Goal: Task Accomplishment & Management: Complete application form

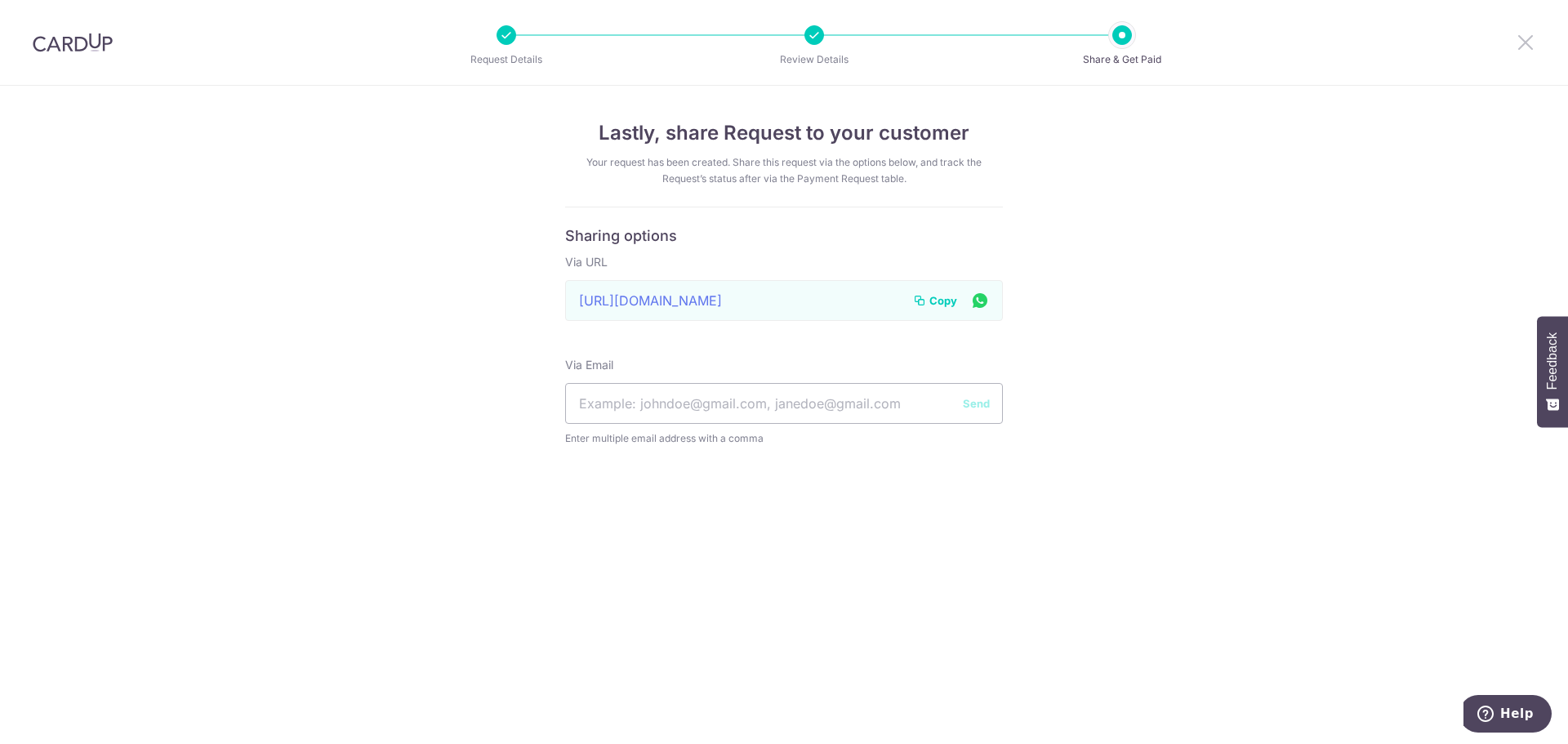
click at [1519, 42] on icon at bounding box center [1525, 41] width 20 height 21
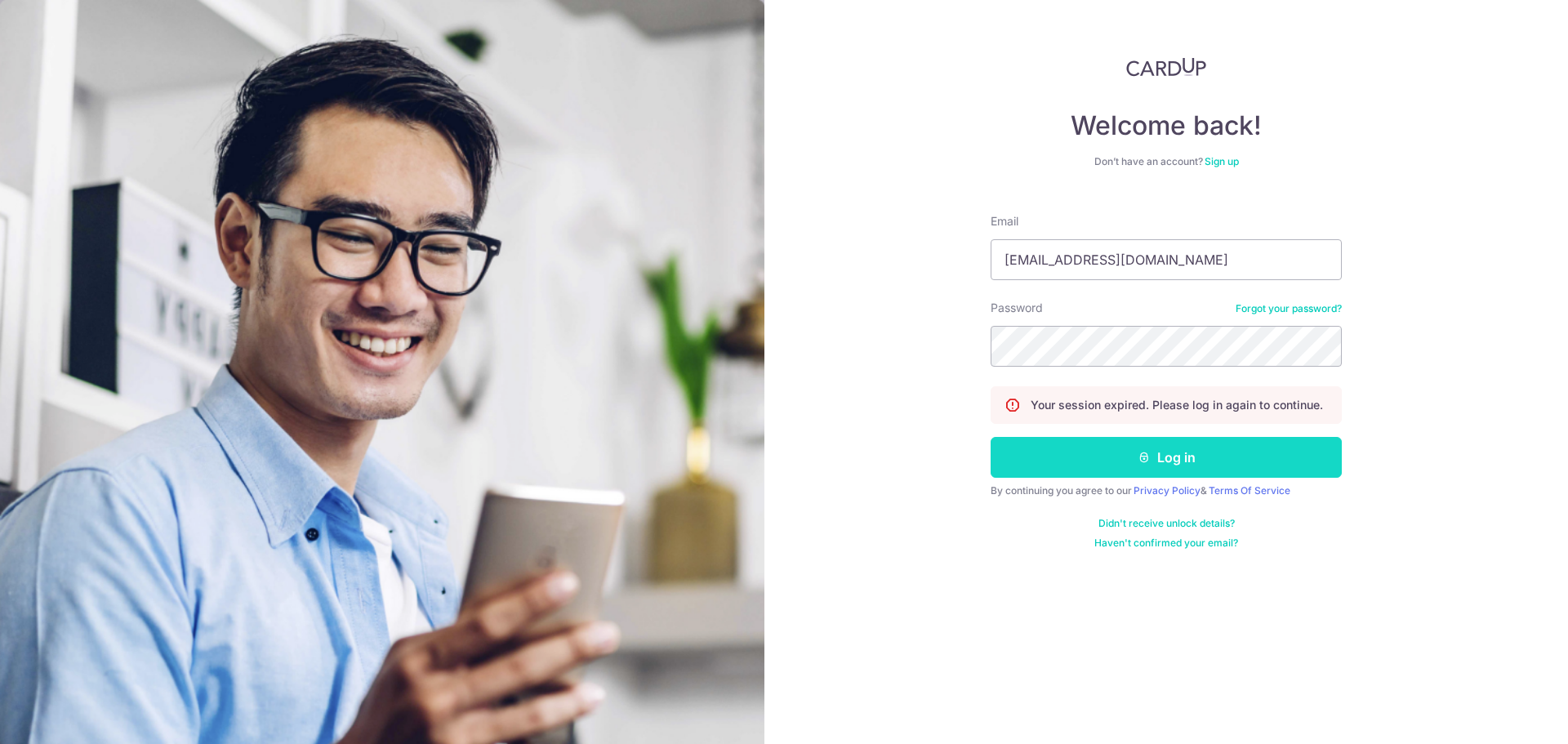
click at [1147, 477] on button "Log in" at bounding box center [1166, 457] width 351 height 41
click at [1147, 469] on button "Log in" at bounding box center [1166, 457] width 351 height 41
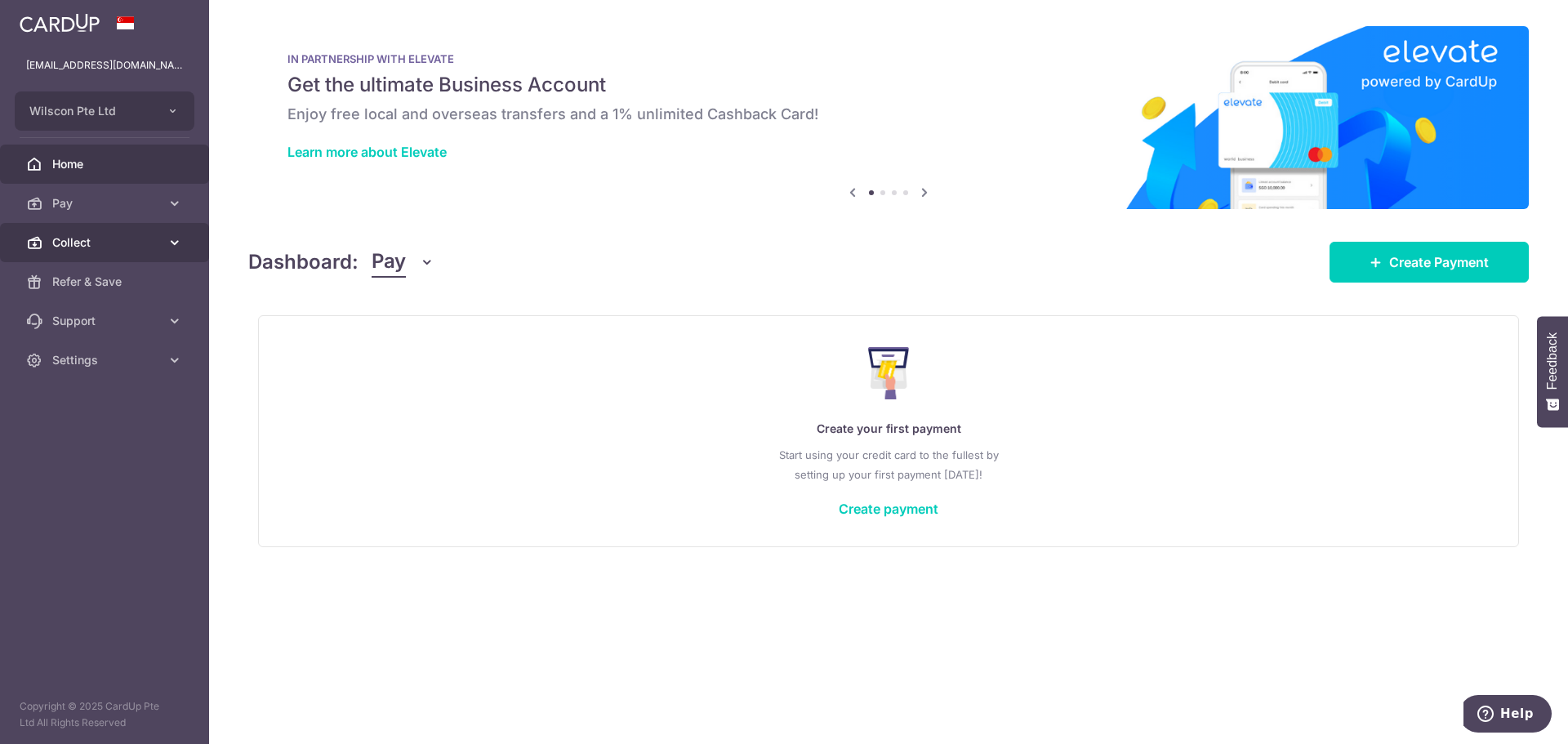
click at [143, 228] on link "Collect" at bounding box center [104, 242] width 209 height 39
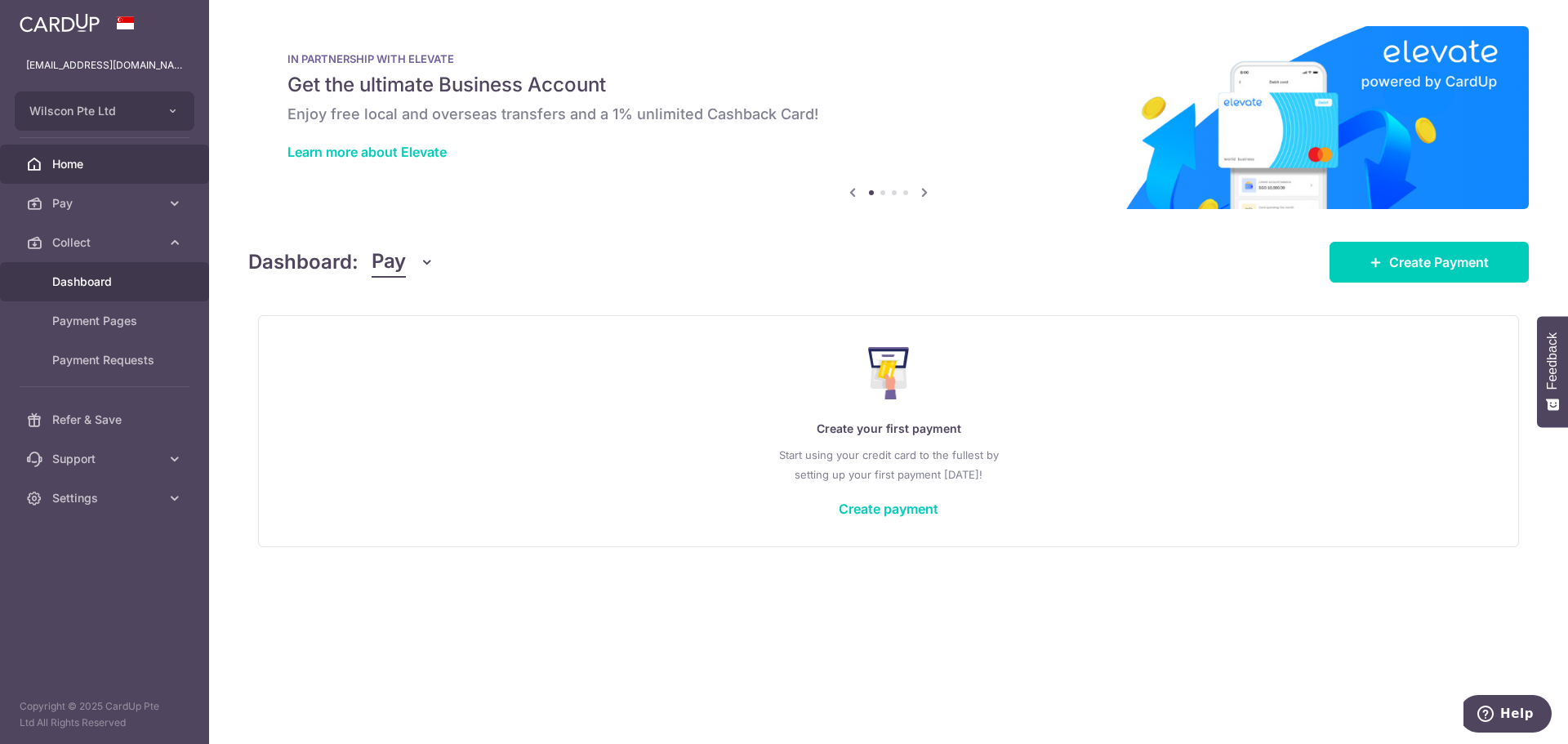
click at [129, 280] on span "Dashboard" at bounding box center [106, 282] width 108 height 17
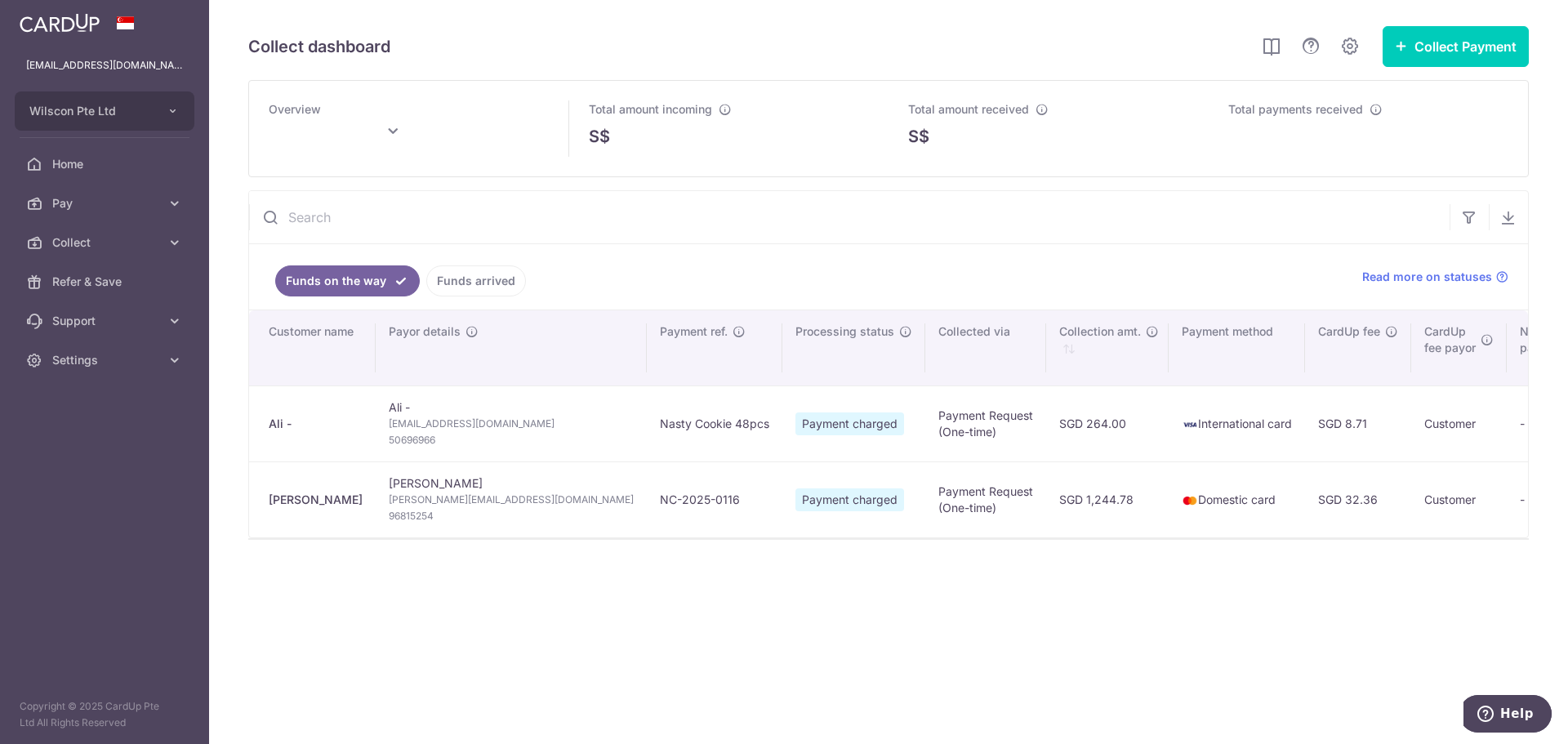
type input "October 2025"
drag, startPoint x: 372, startPoint y: 428, endPoint x: 498, endPoint y: 418, distance: 126.4
click at [498, 418] on td "Ali - ali.rakkad@gmail.com 50696966" at bounding box center [511, 423] width 271 height 76
click at [491, 432] on td "Ali - ali.rakkad@gmail.com 50696966" at bounding box center [511, 423] width 271 height 76
click at [1441, 51] on button "Collect Payment" at bounding box center [1455, 47] width 146 height 41
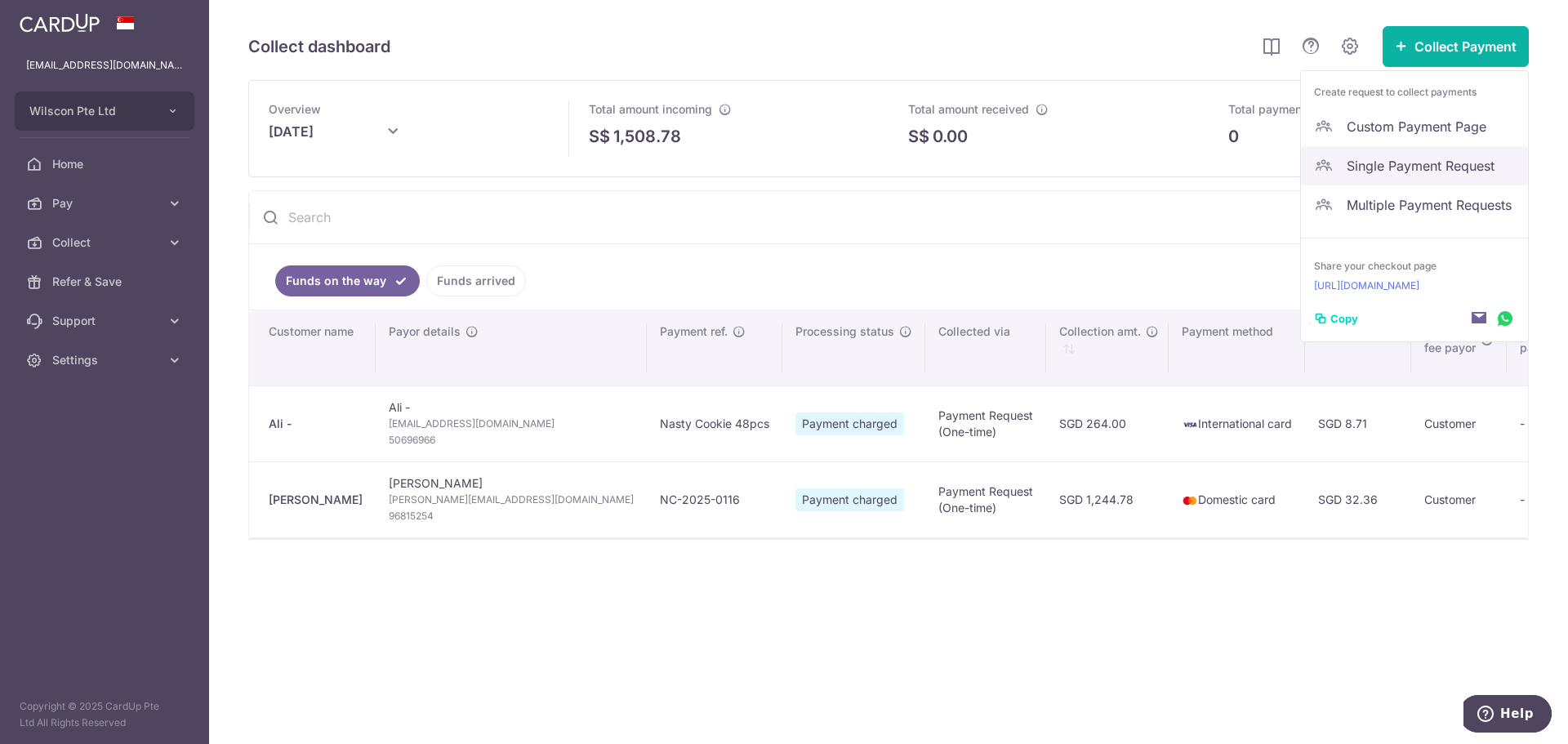
click at [1420, 162] on span "Single Payment Request" at bounding box center [1430, 166] width 168 height 20
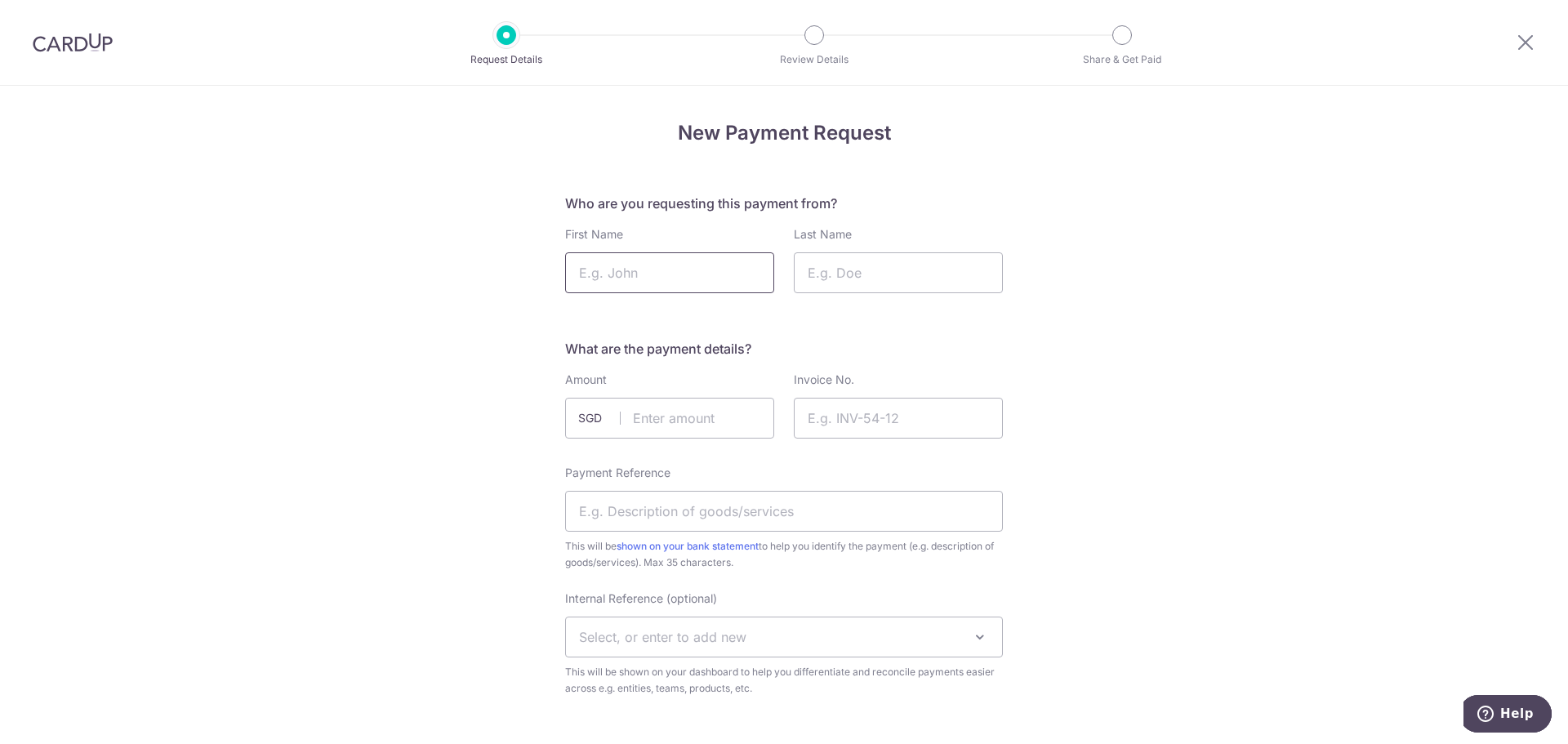
click at [762, 255] on input "First Name" at bounding box center [669, 273] width 209 height 41
click at [680, 277] on input "First Name" at bounding box center [669, 273] width 209 height 41
type input "Zoe"
click at [829, 257] on input "Last Name" at bounding box center [898, 273] width 209 height 41
type input "Chia"
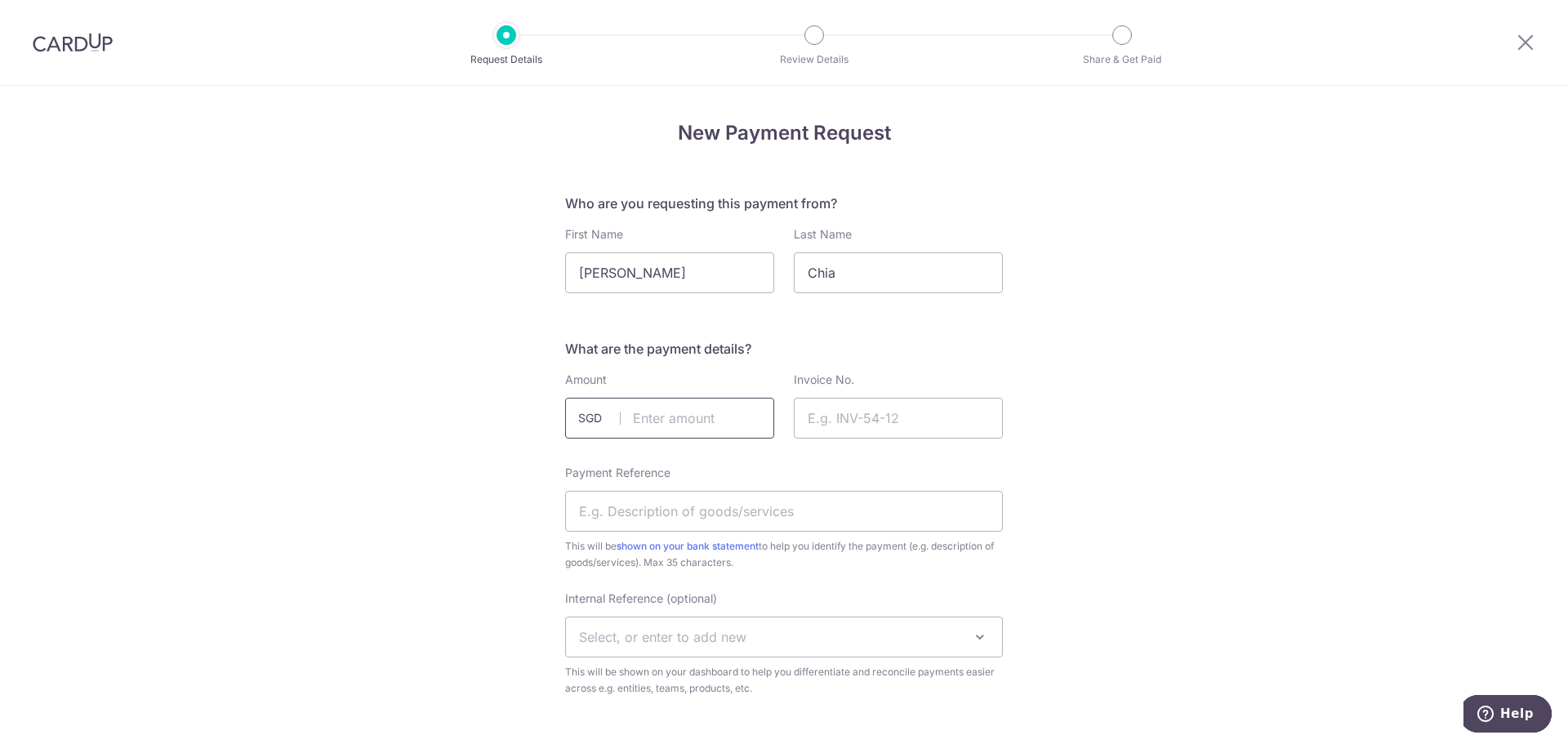
click at [673, 405] on input "text" at bounding box center [669, 418] width 209 height 41
type input "74.12"
click at [899, 397] on div "Invoice No." at bounding box center [898, 405] width 209 height 67
click at [898, 411] on input "Invoice No." at bounding box center [898, 418] width 209 height 41
paste input "NC-2025-0116"
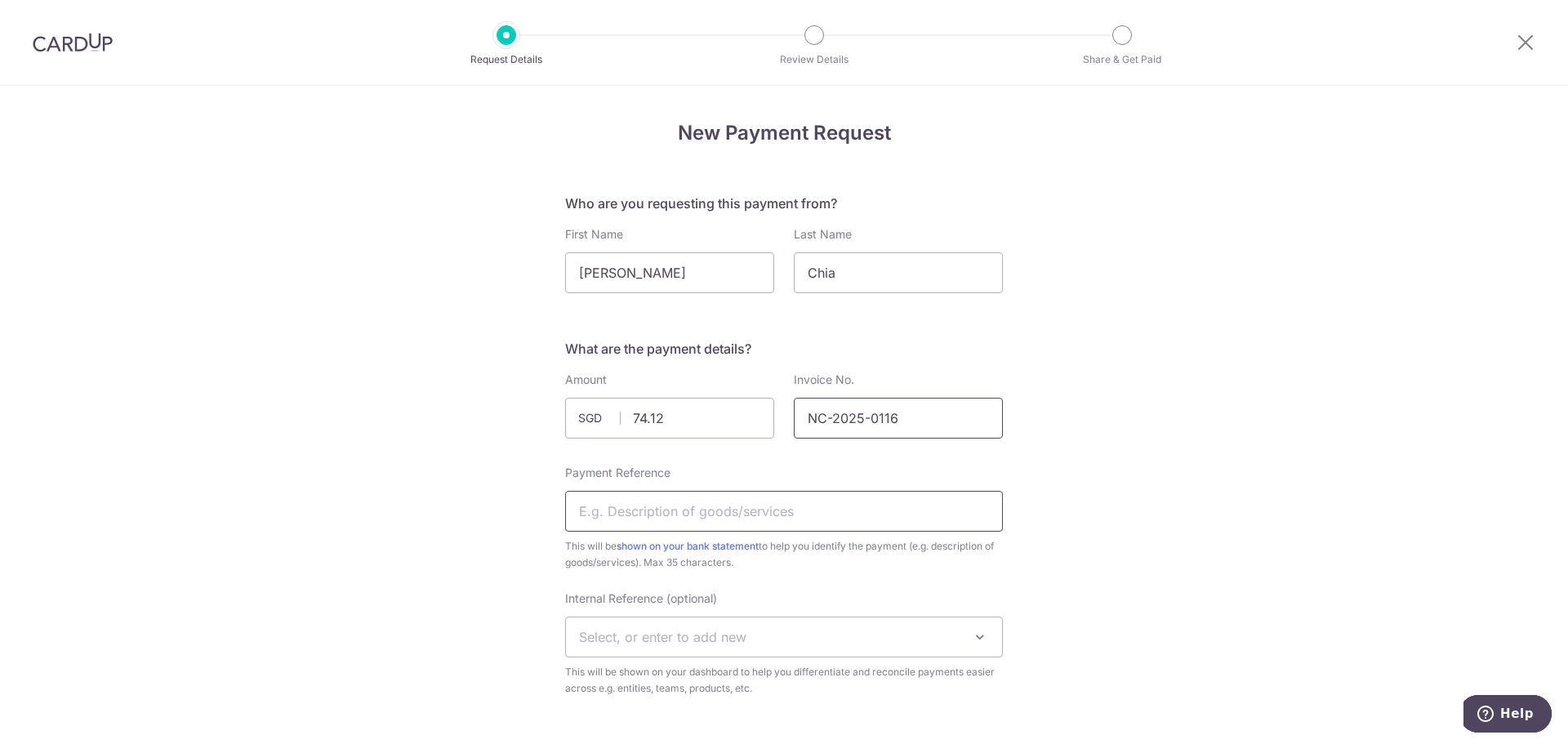
type input "NC-2025-0116"
drag, startPoint x: 811, startPoint y: 507, endPoint x: 840, endPoint y: 504, distance: 29.2
click at [811, 507] on input "Payment Reference" at bounding box center [784, 511] width 438 height 41
paste input "NC-2025-0116"
type input "NC-2025-0116"
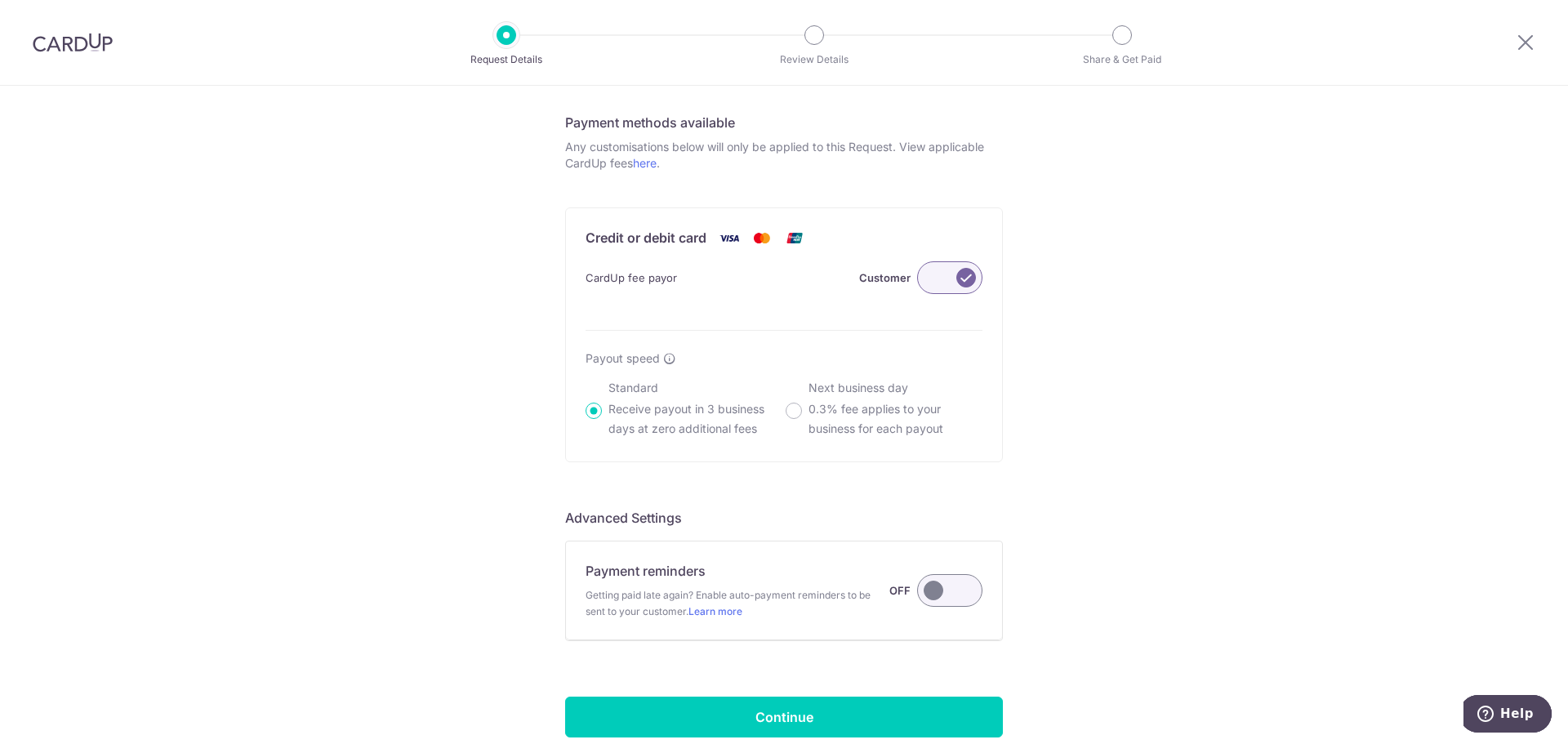
scroll to position [976, 0]
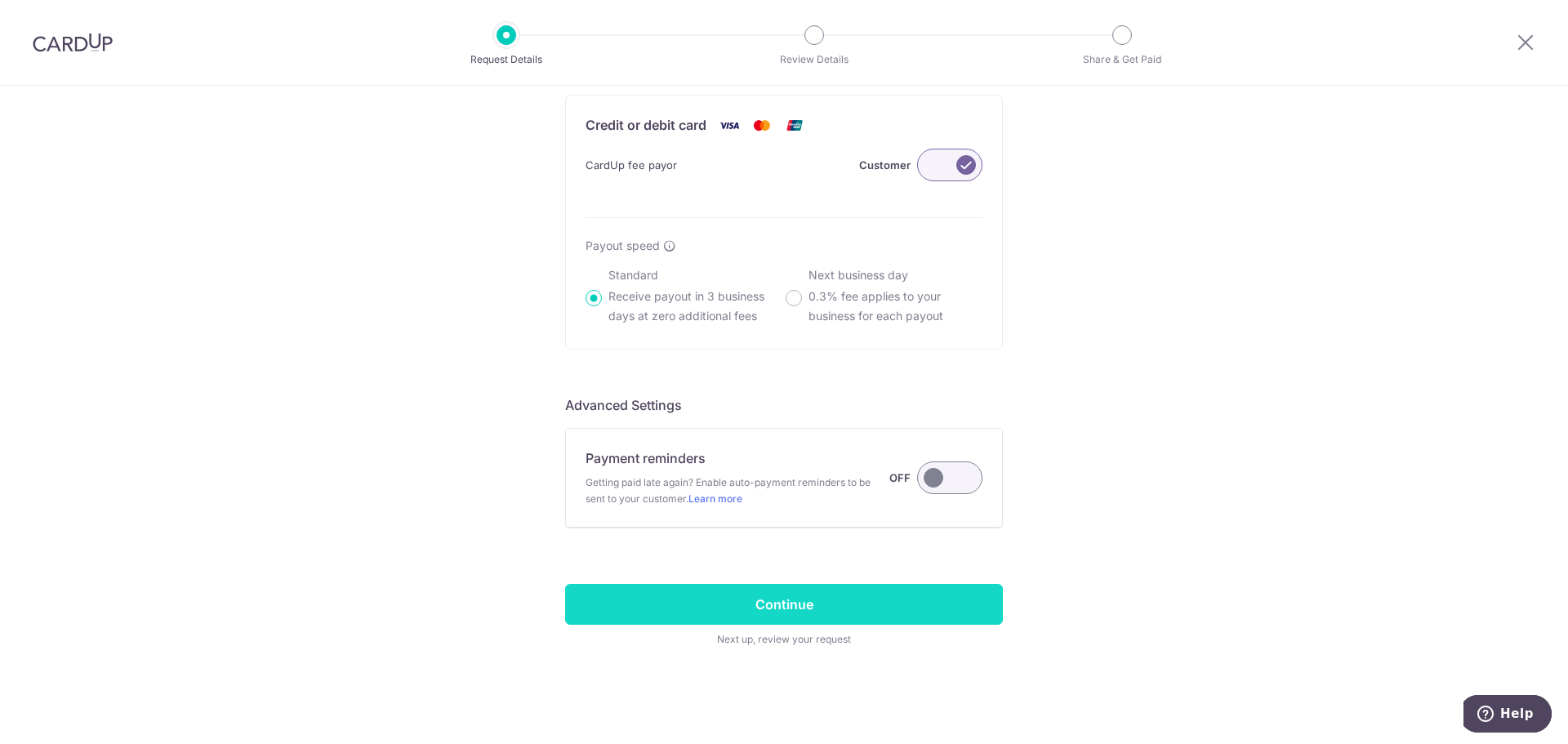
click at [926, 590] on input "Continue" at bounding box center [784, 605] width 438 height 41
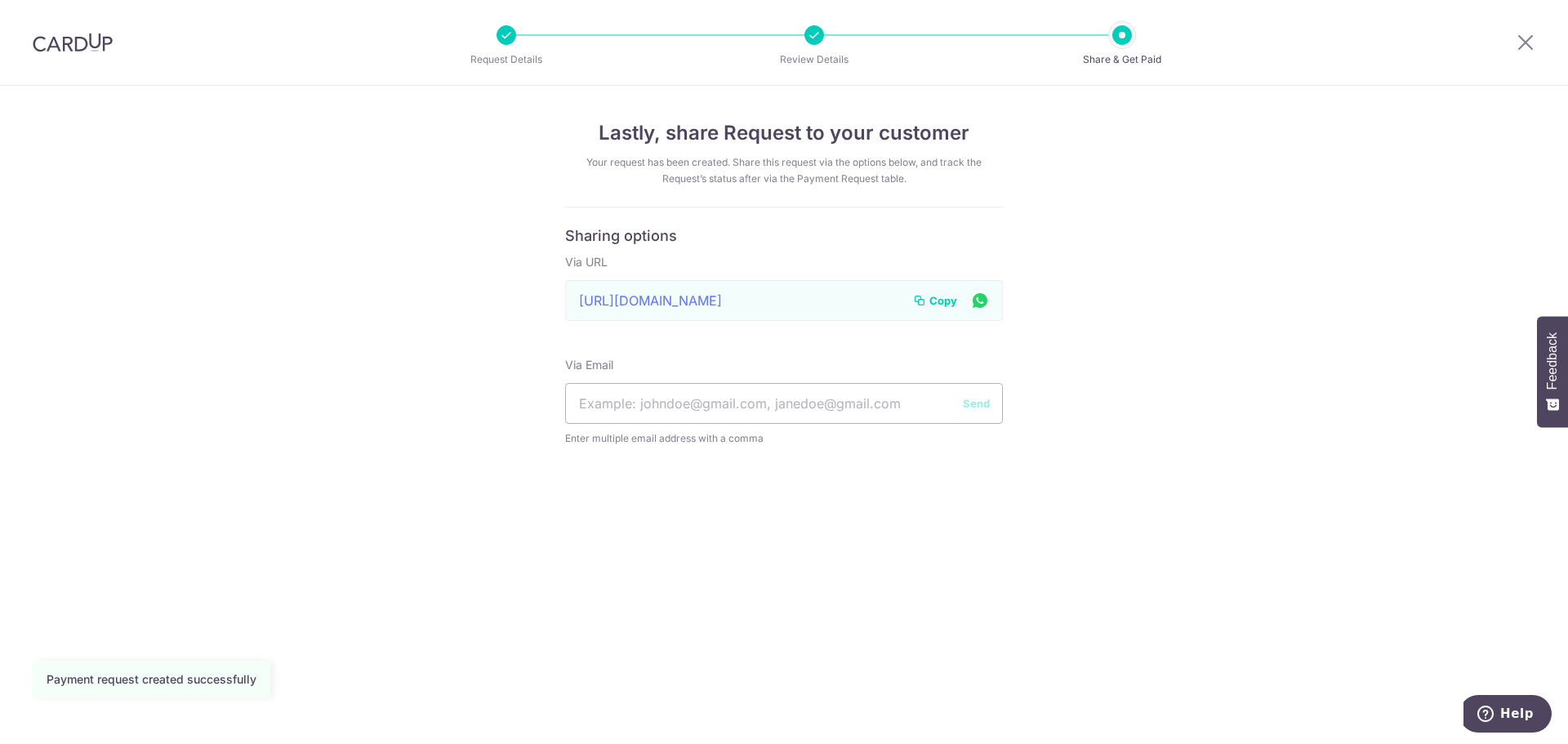
click at [946, 299] on span "Copy" at bounding box center [943, 300] width 27 height 17
click at [1519, 42] on icon at bounding box center [1525, 41] width 20 height 21
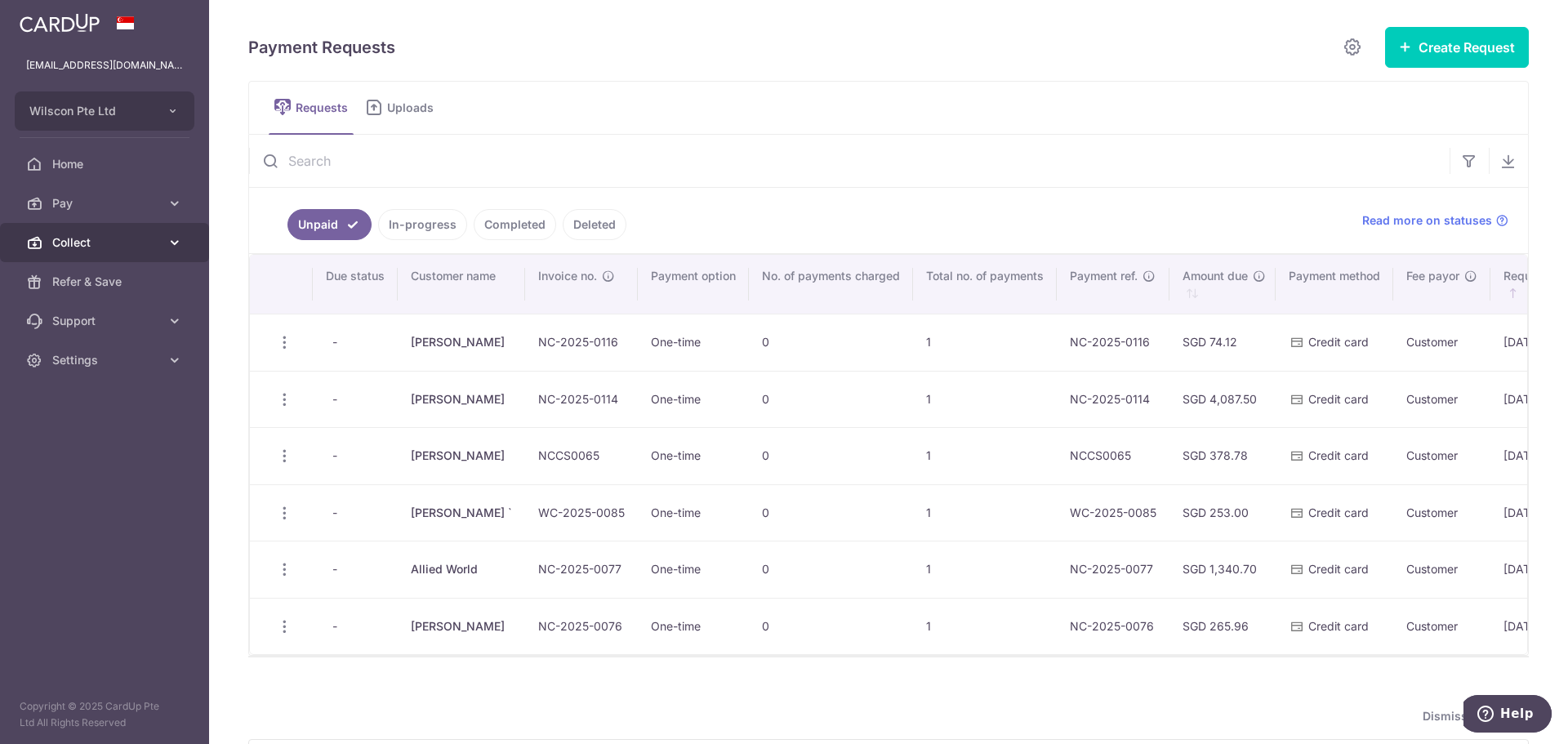
click at [128, 252] on link "Collect" at bounding box center [104, 242] width 209 height 39
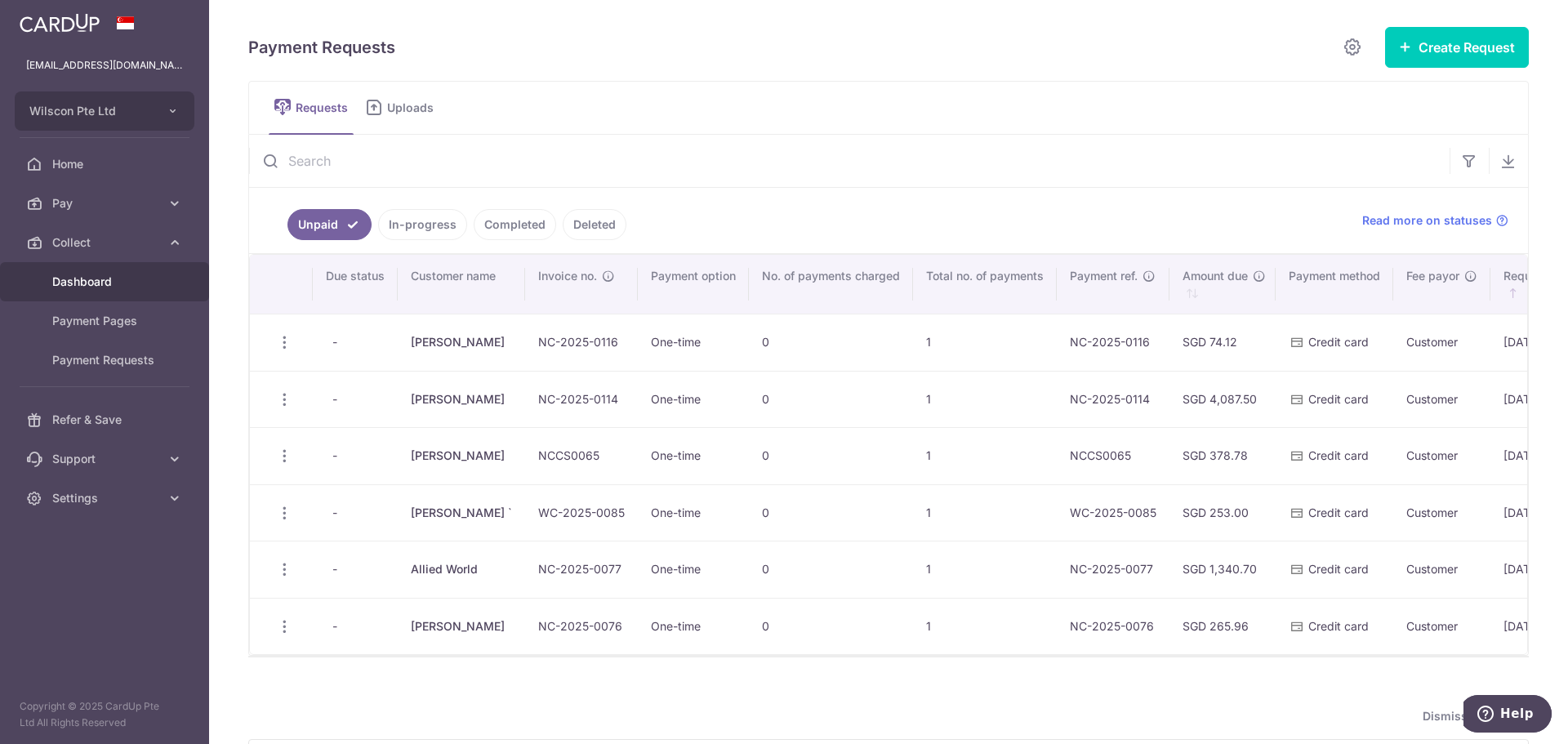
click at [110, 299] on link "Dashboard" at bounding box center [104, 282] width 209 height 39
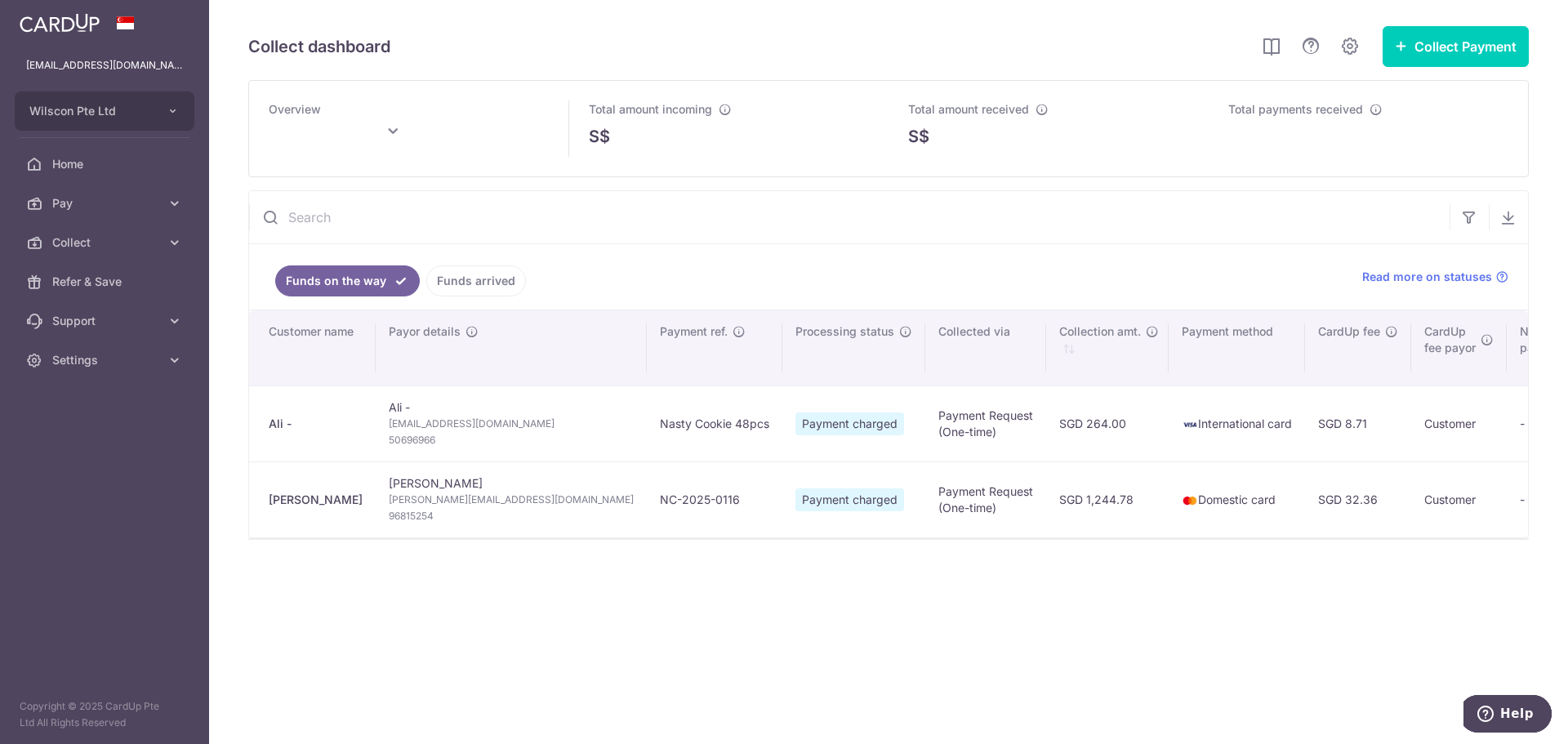
type input "October 2025"
click at [1441, 59] on button "Collect Payment" at bounding box center [1455, 47] width 146 height 41
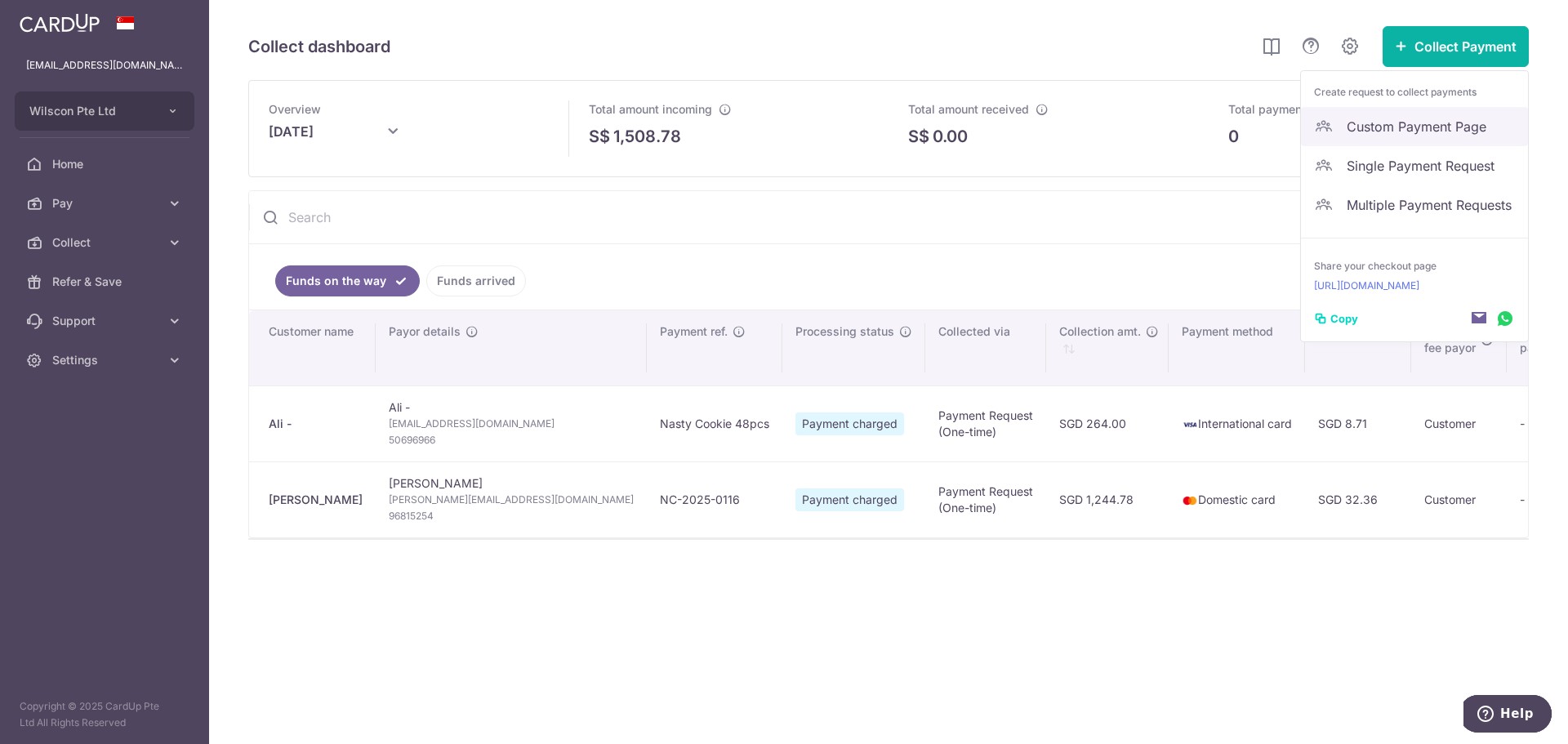
click at [1428, 125] on span "Custom Payment Page" at bounding box center [1430, 127] width 168 height 20
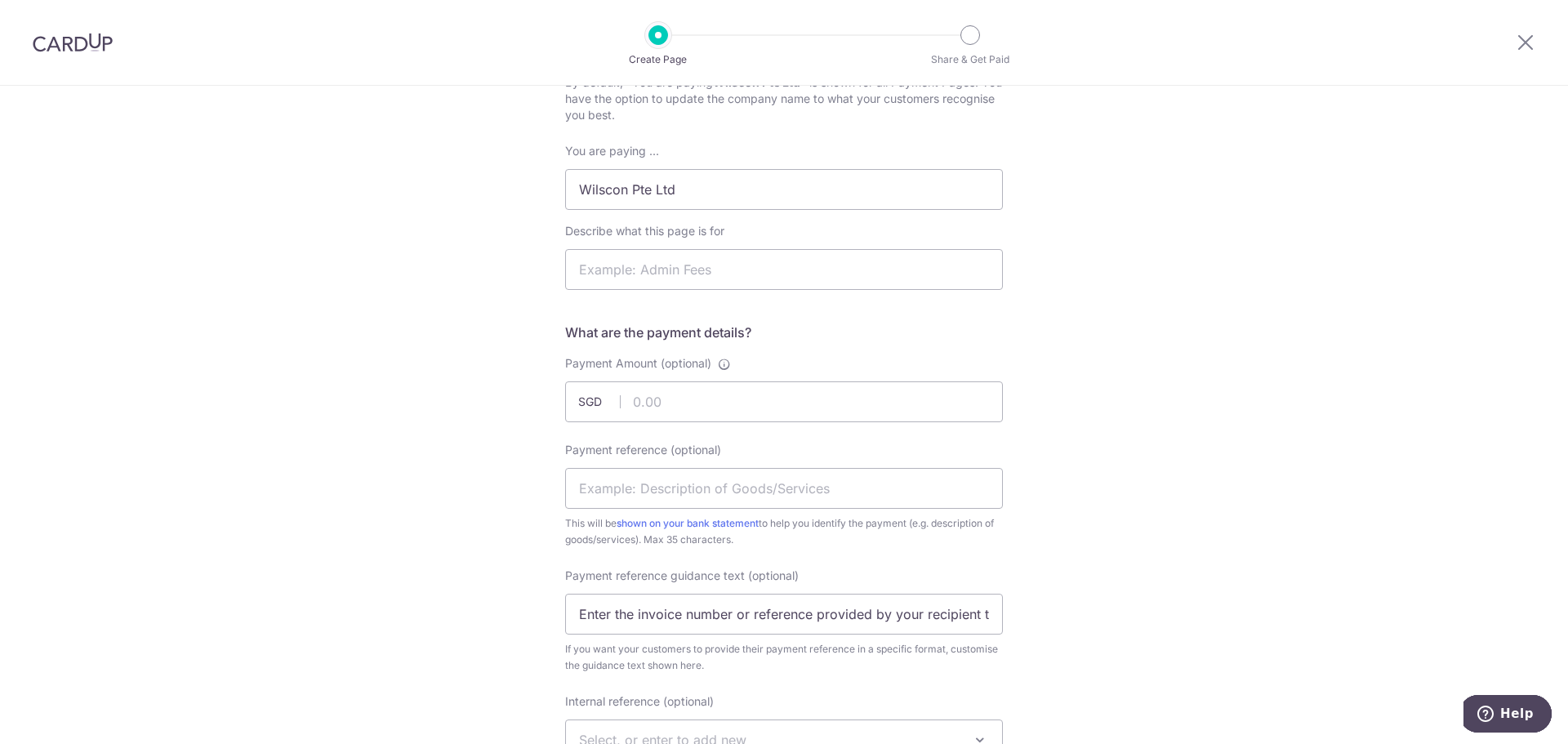
scroll to position [163, 0]
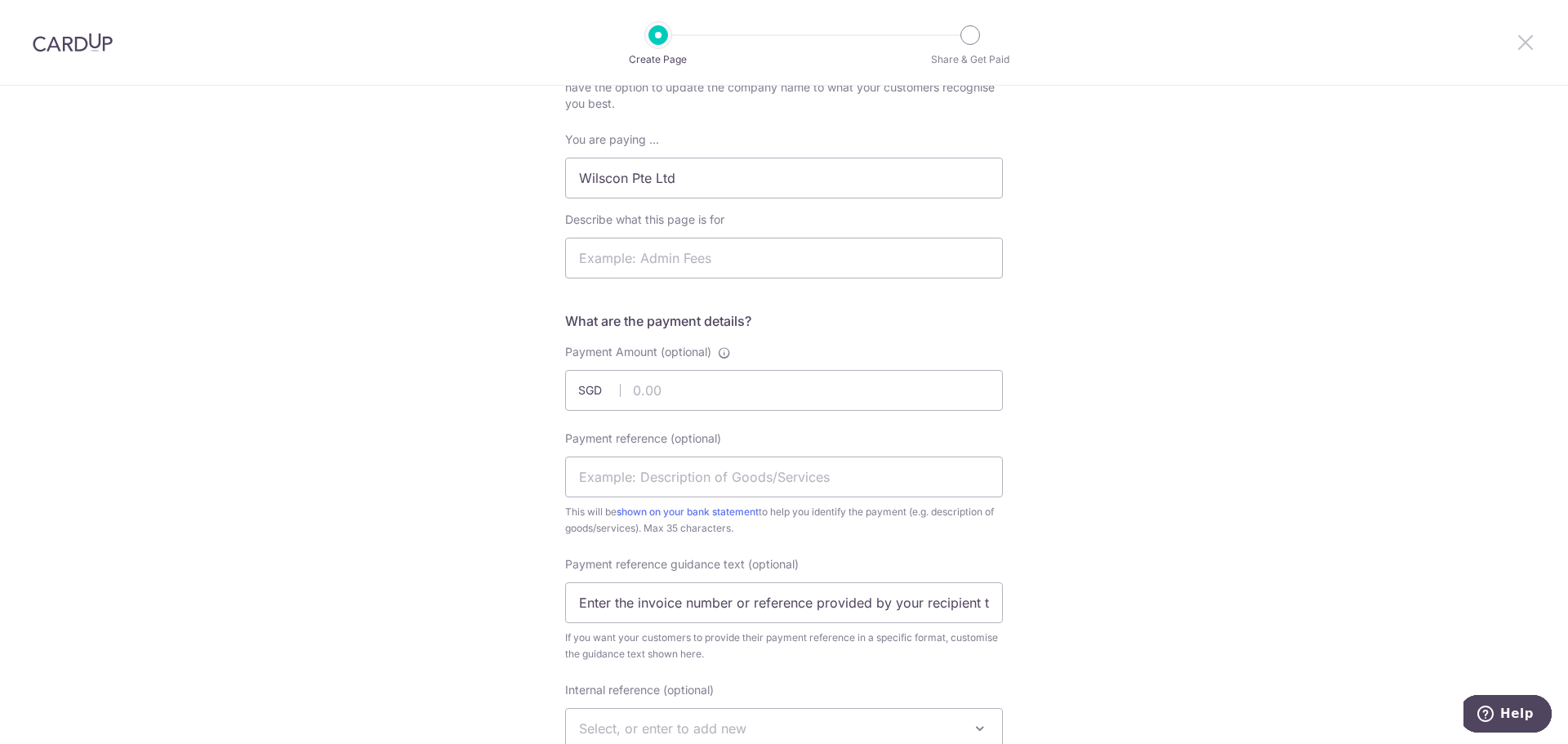
click at [1529, 36] on icon at bounding box center [1525, 41] width 20 height 21
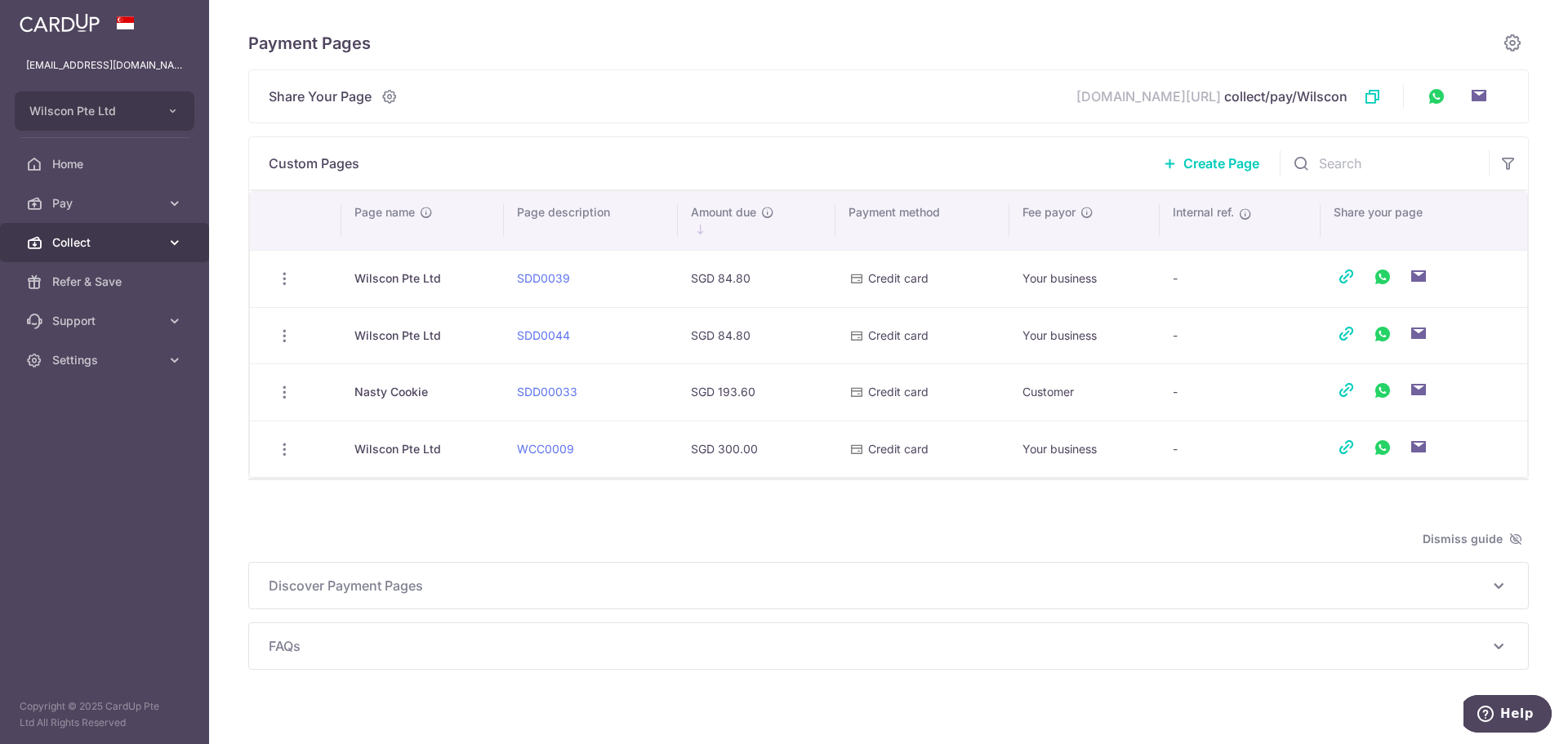
click at [151, 247] on span "Collect" at bounding box center [106, 242] width 108 height 17
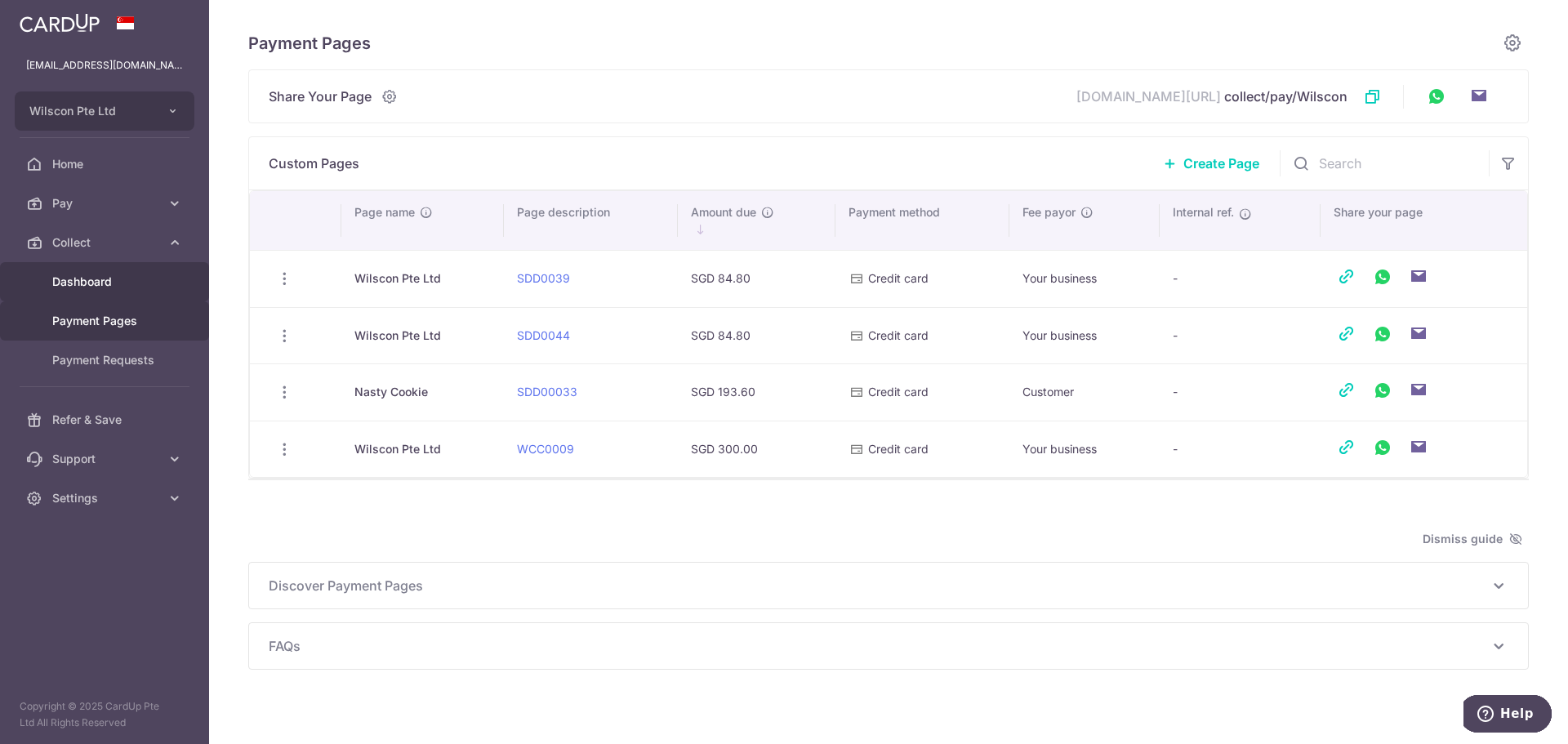
click at [148, 280] on span "Dashboard" at bounding box center [106, 282] width 108 height 17
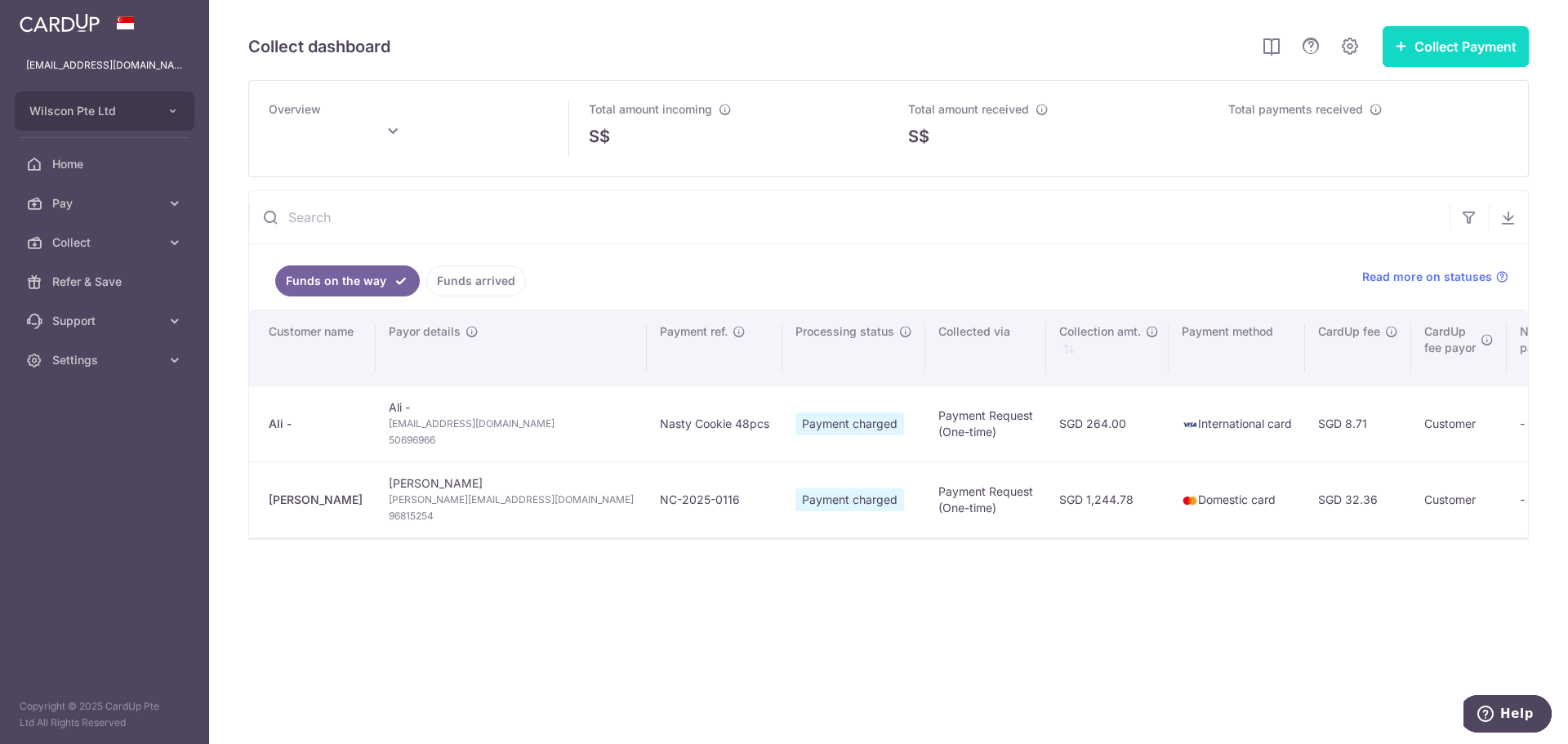
click at [1398, 46] on icon "button" at bounding box center [1400, 45] width 13 height 13
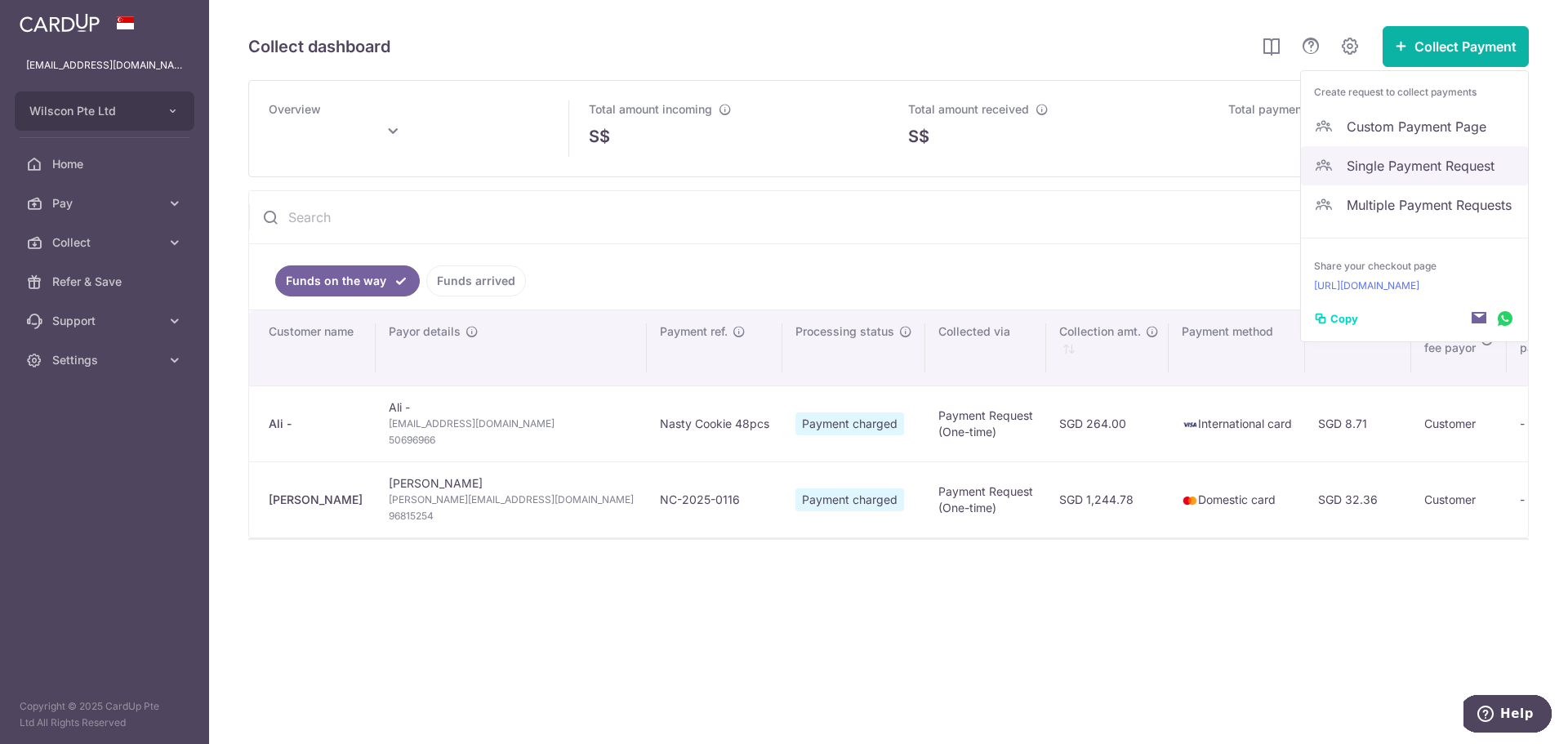
click at [1383, 156] on span "Single Payment Request" at bounding box center [1430, 166] width 168 height 20
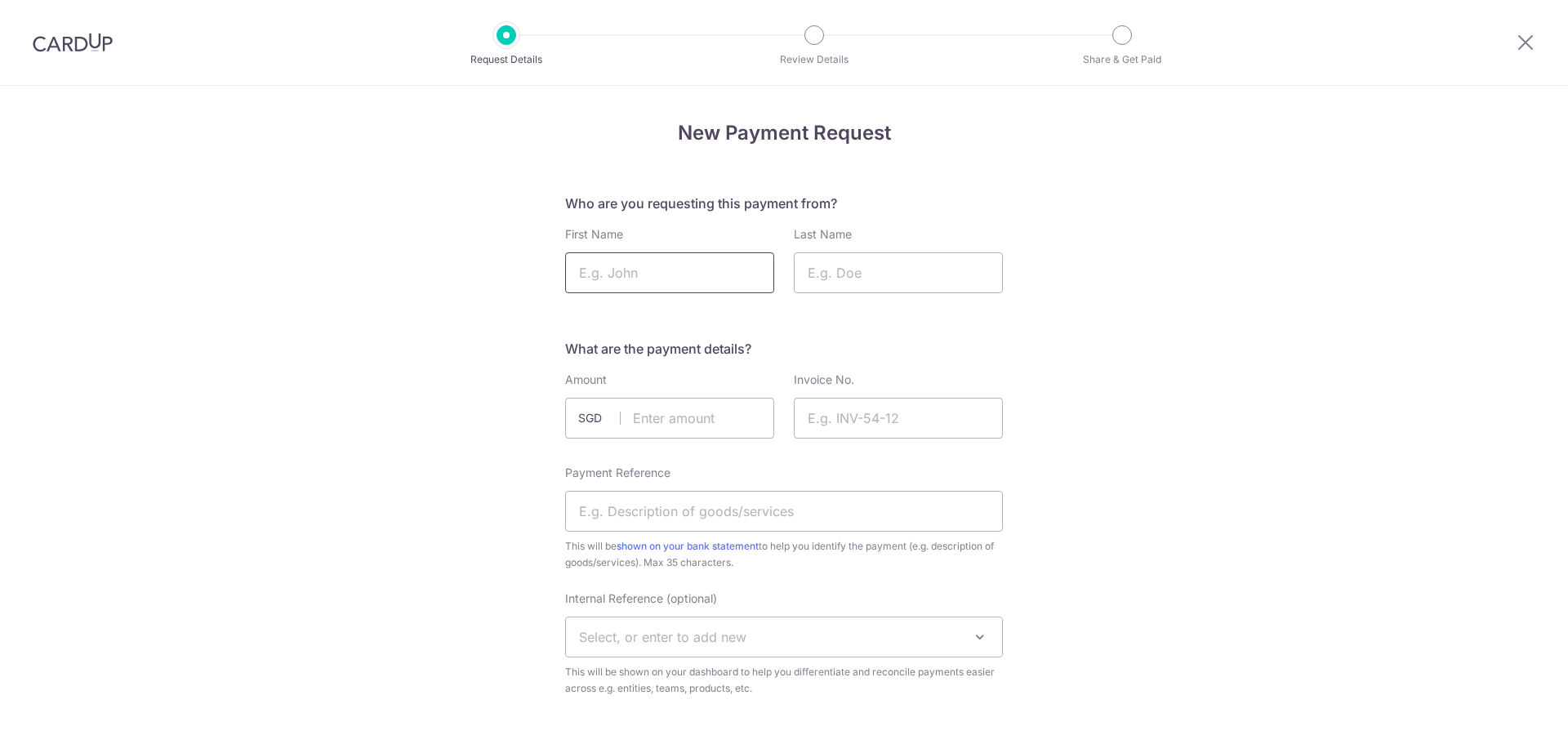
click at [647, 263] on input "First Name" at bounding box center [669, 273] width 209 height 41
type input "Ali"
click at [888, 275] on input "Last Name" at bounding box center [898, 273] width 209 height 41
type input "-"
click at [678, 425] on input "text" at bounding box center [669, 418] width 209 height 41
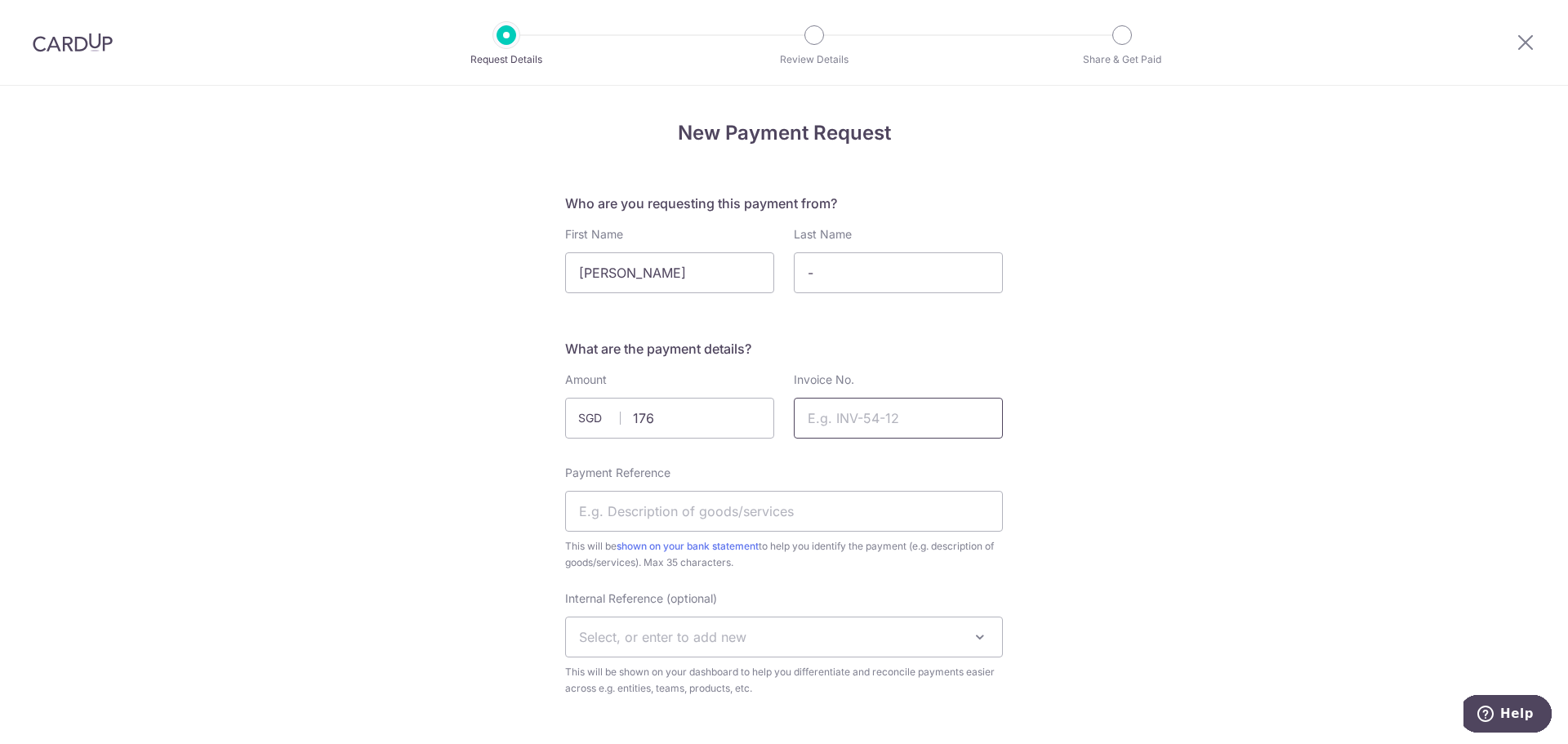
type input "176.00"
click at [970, 430] on input "Invoice No." at bounding box center [898, 418] width 209 height 41
type input "1101"
click at [760, 505] on input "Payment Reference" at bounding box center [784, 511] width 438 height 41
type input "2"
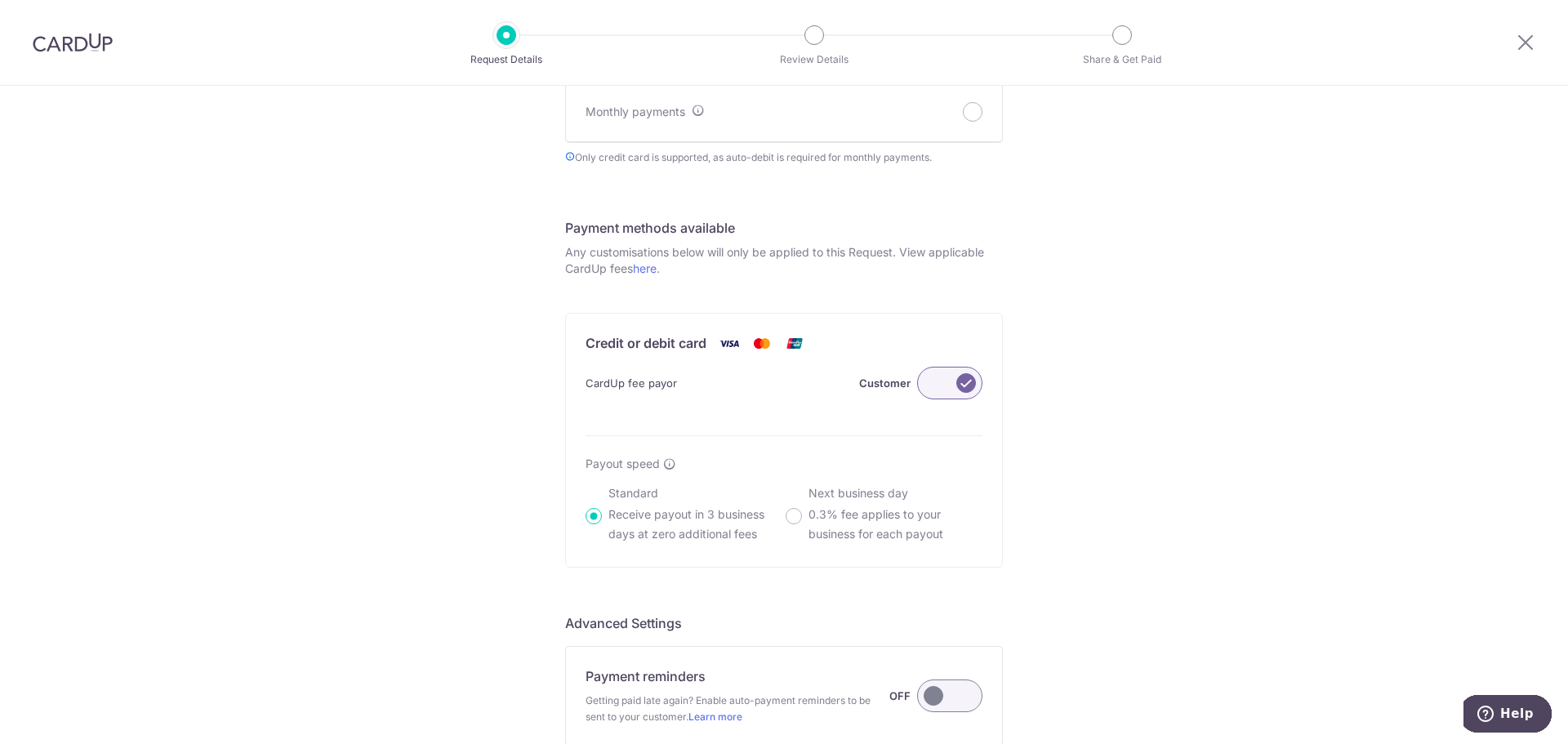
scroll to position [976, 0]
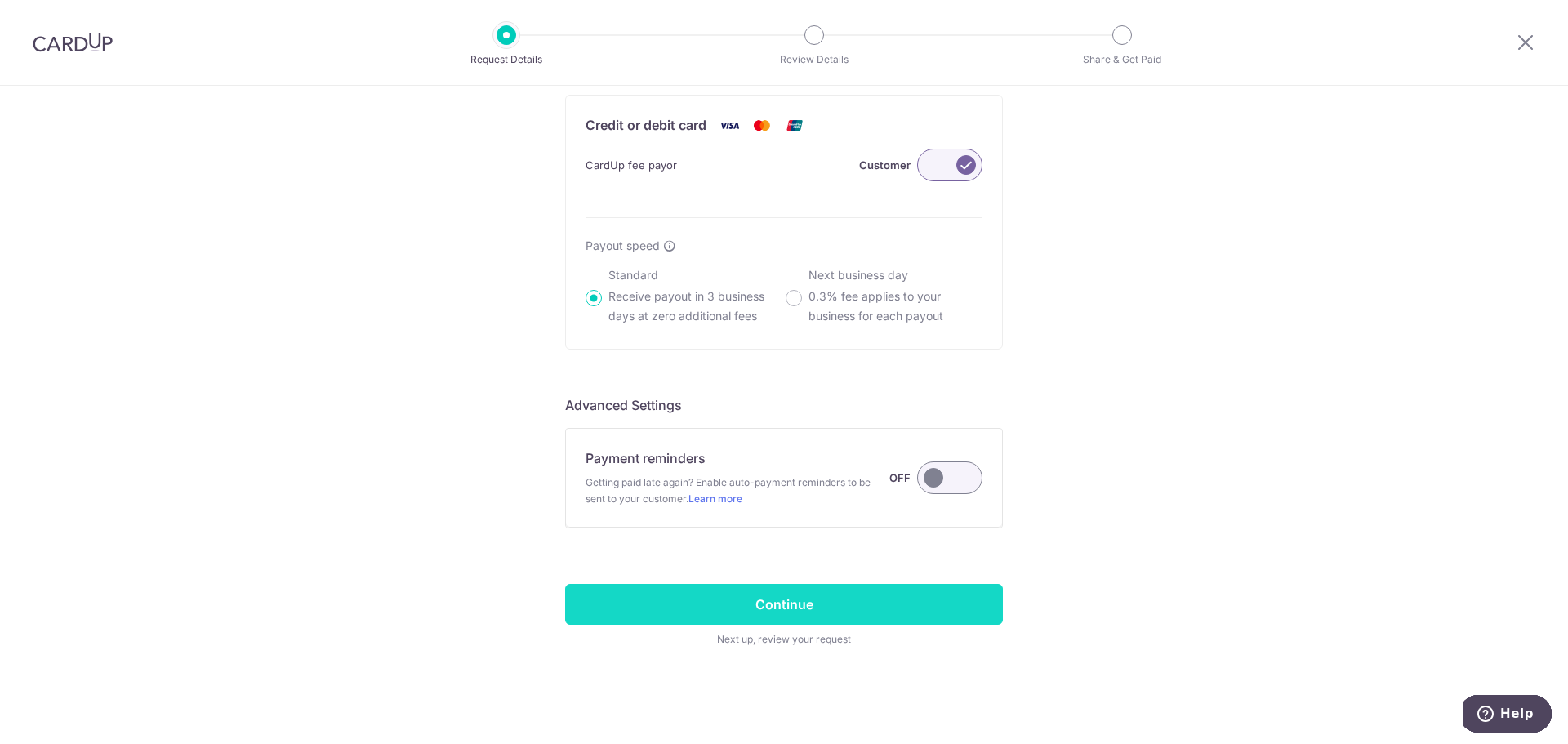
type input "31 cookies"
click at [752, 604] on input "Continue" at bounding box center [784, 605] width 438 height 41
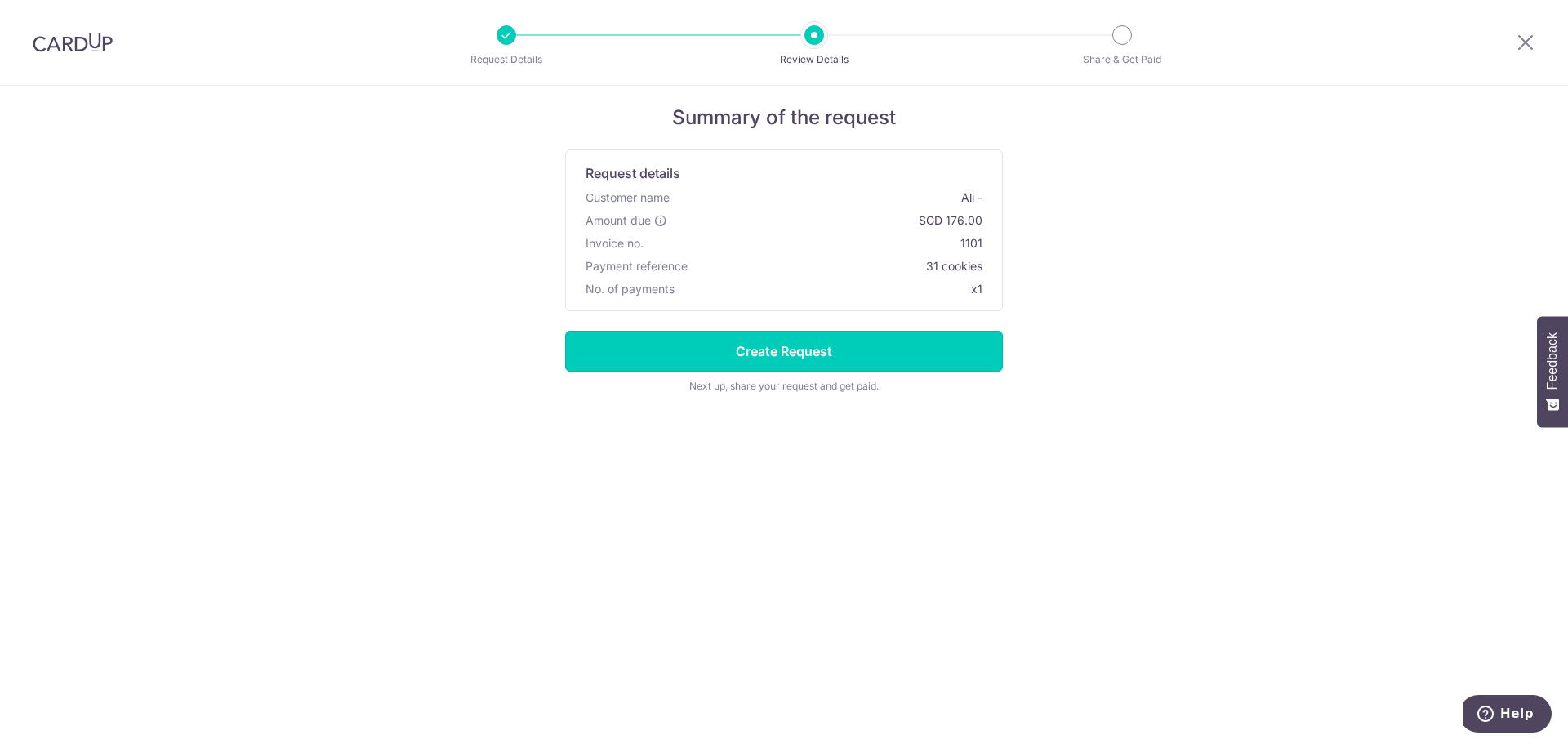
click at [885, 354] on input "Create Request" at bounding box center [784, 351] width 438 height 41
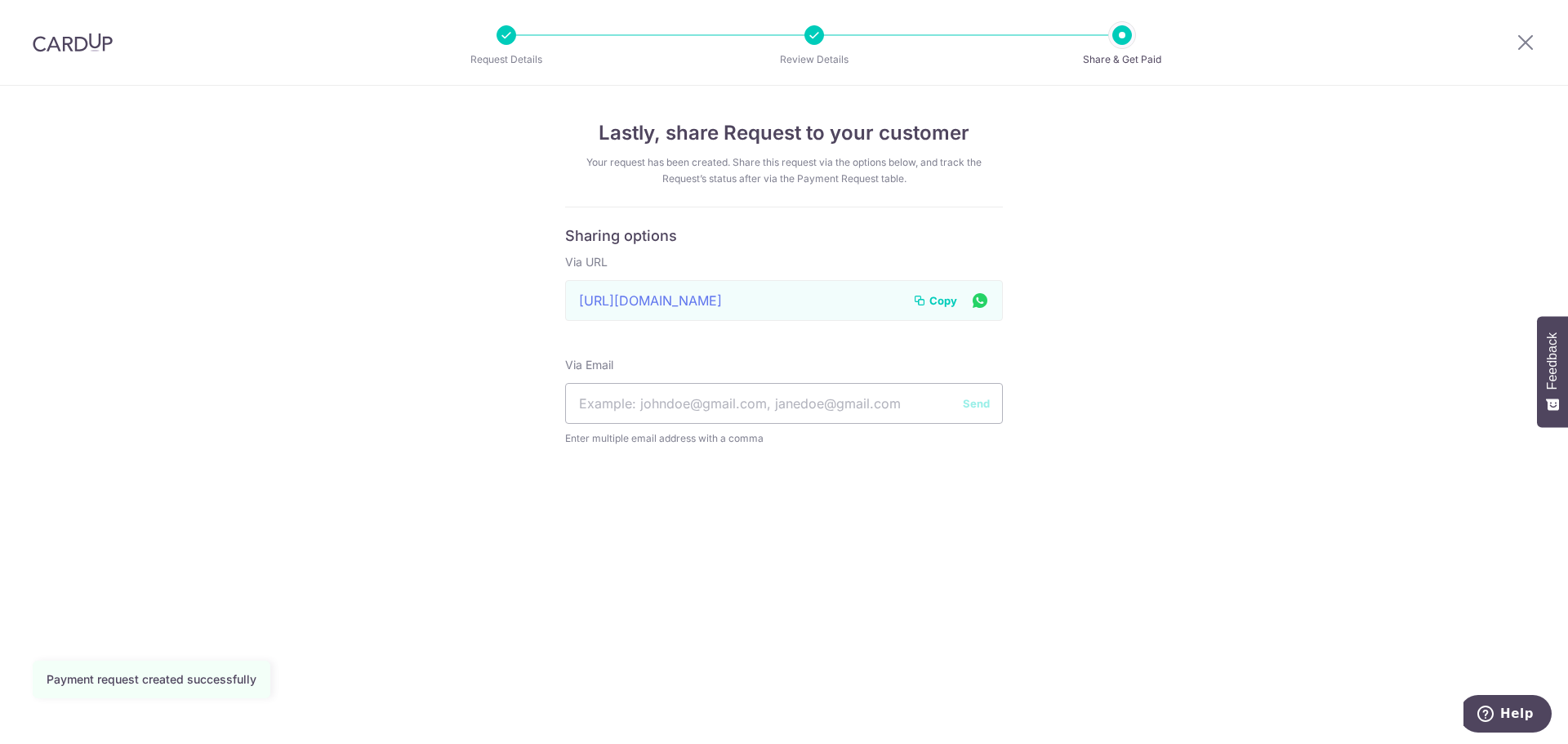
click at [930, 301] on span "Copy" at bounding box center [943, 300] width 27 height 17
click at [1517, 44] on icon at bounding box center [1525, 41] width 20 height 21
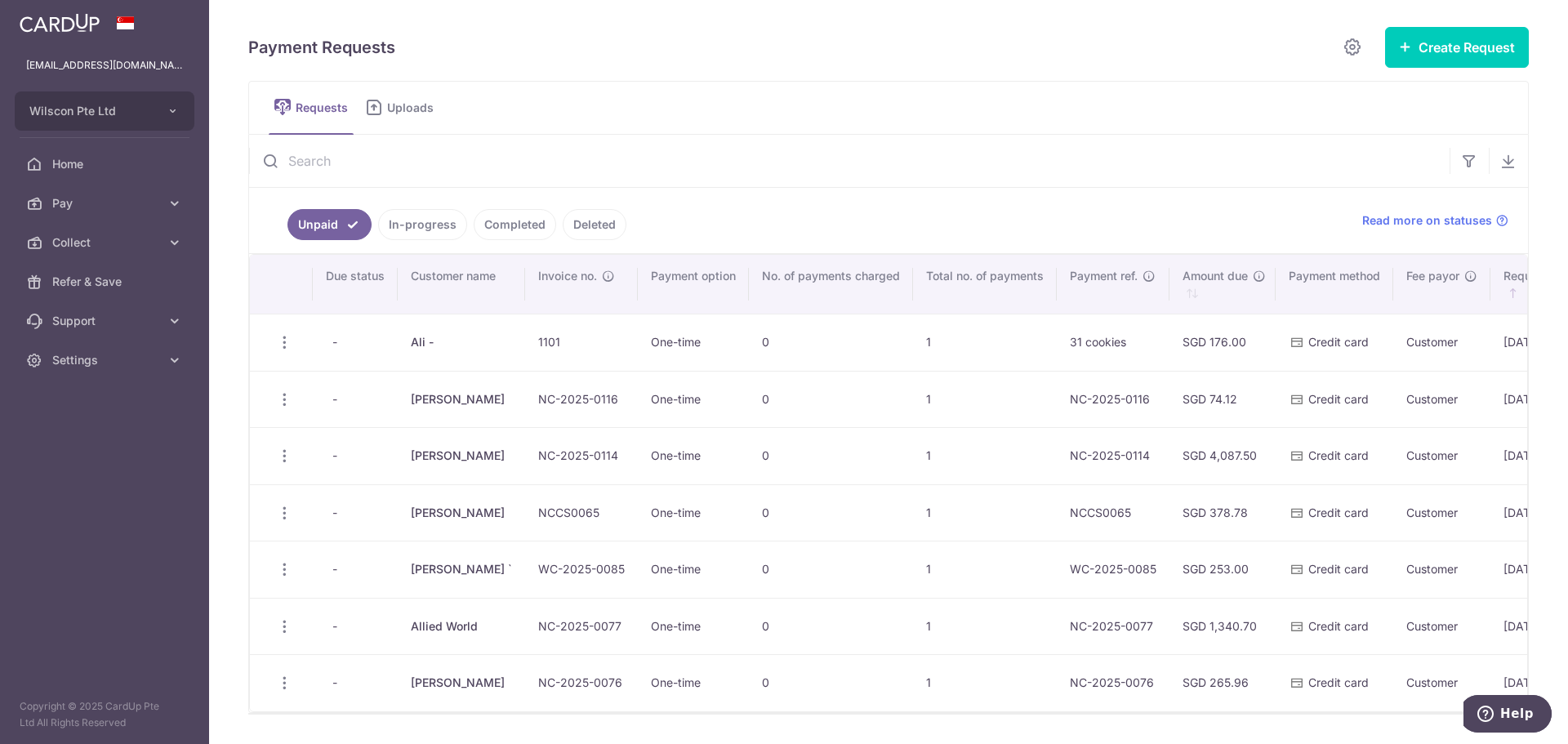
click at [419, 231] on link "In-progress" at bounding box center [422, 225] width 89 height 31
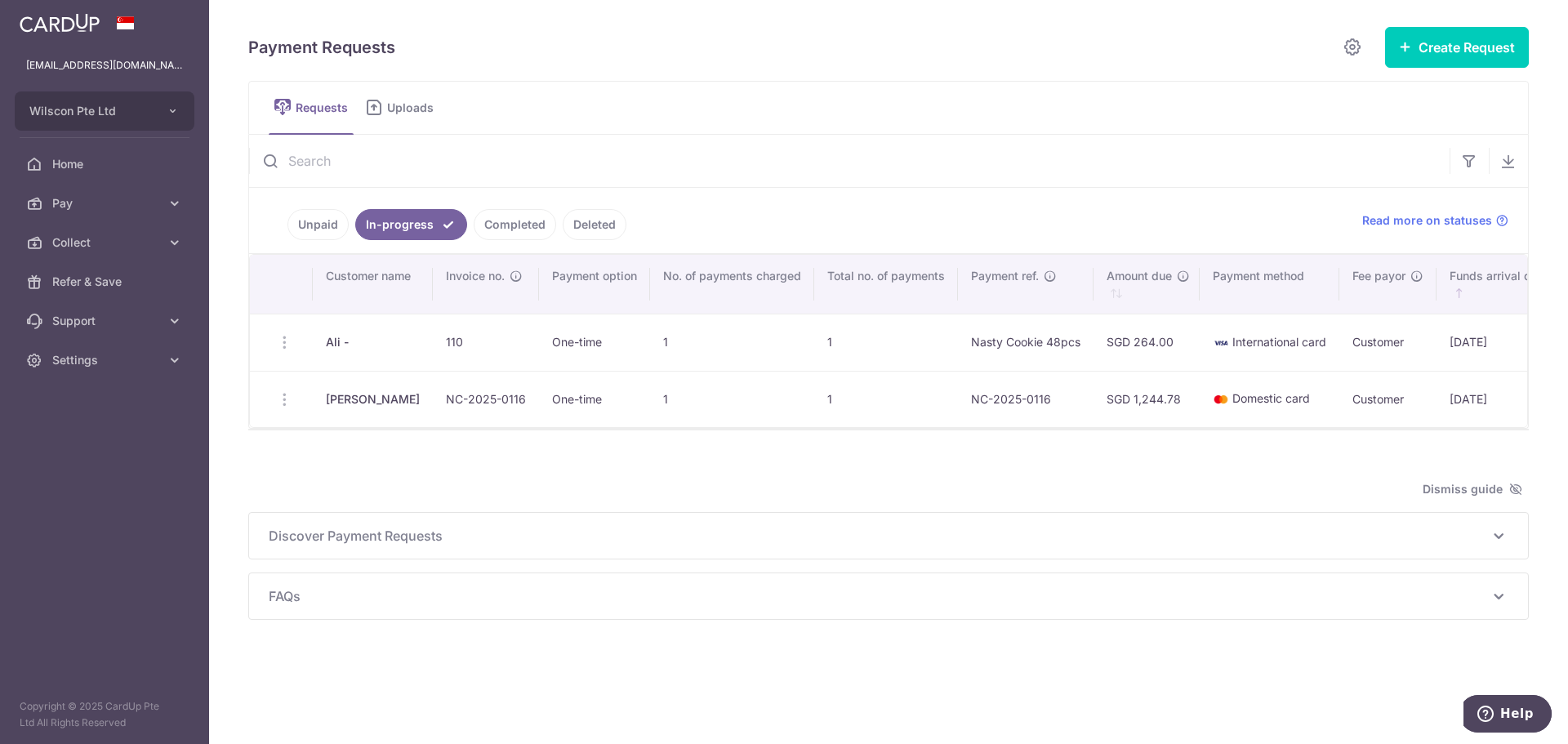
click at [485, 217] on link "Completed" at bounding box center [515, 225] width 82 height 31
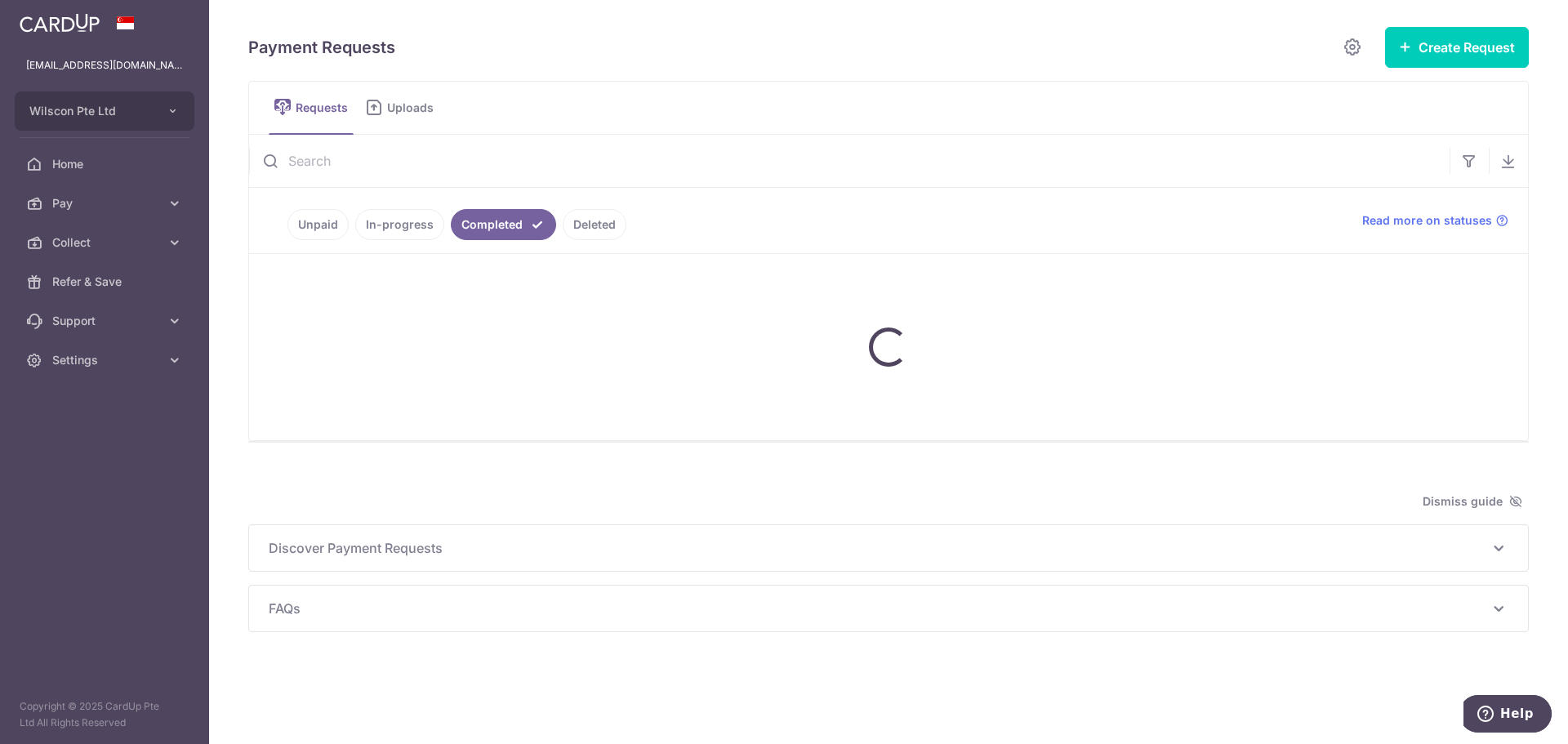
click at [608, 236] on link "Deleted" at bounding box center [594, 225] width 64 height 31
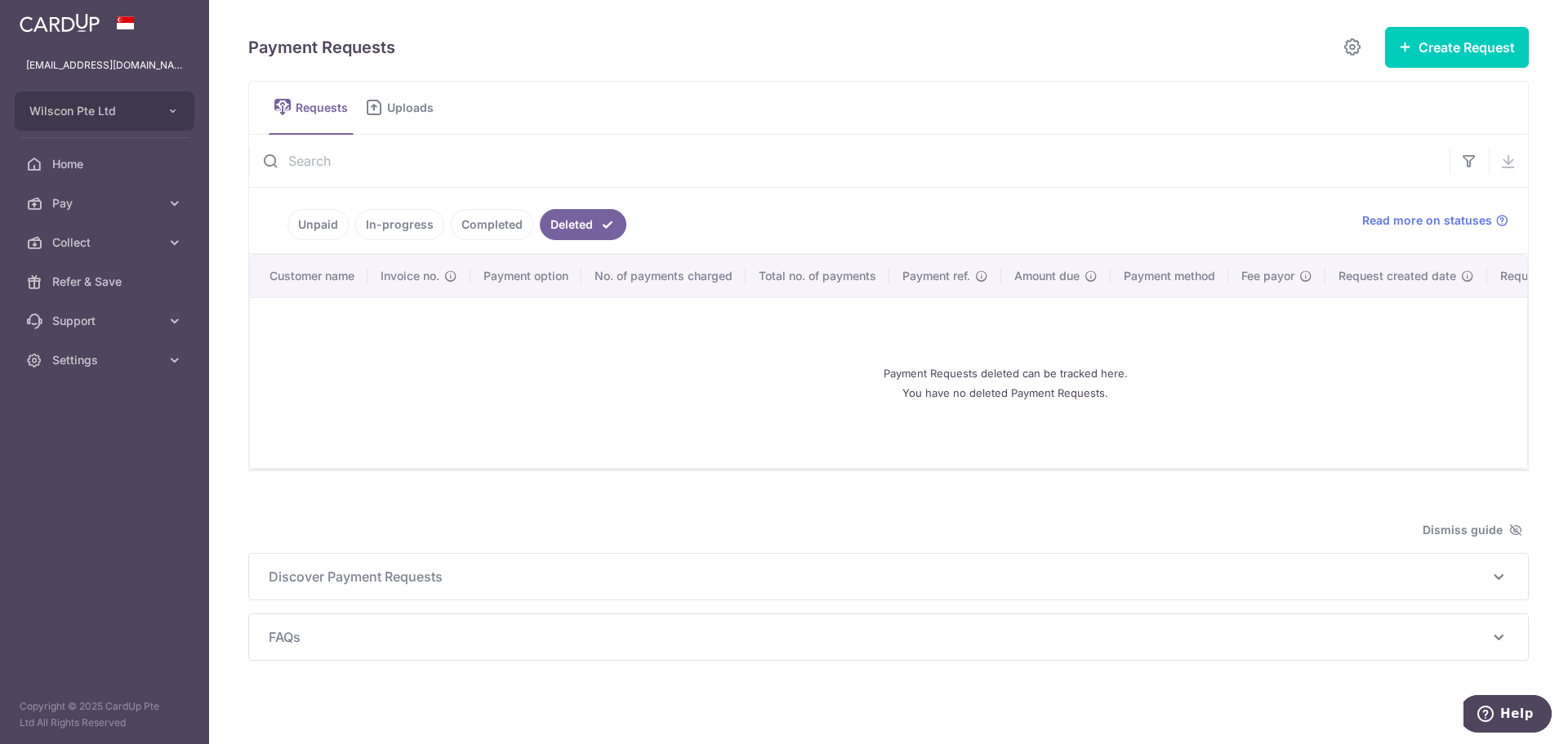
click at [505, 226] on link "Completed" at bounding box center [492, 225] width 82 height 31
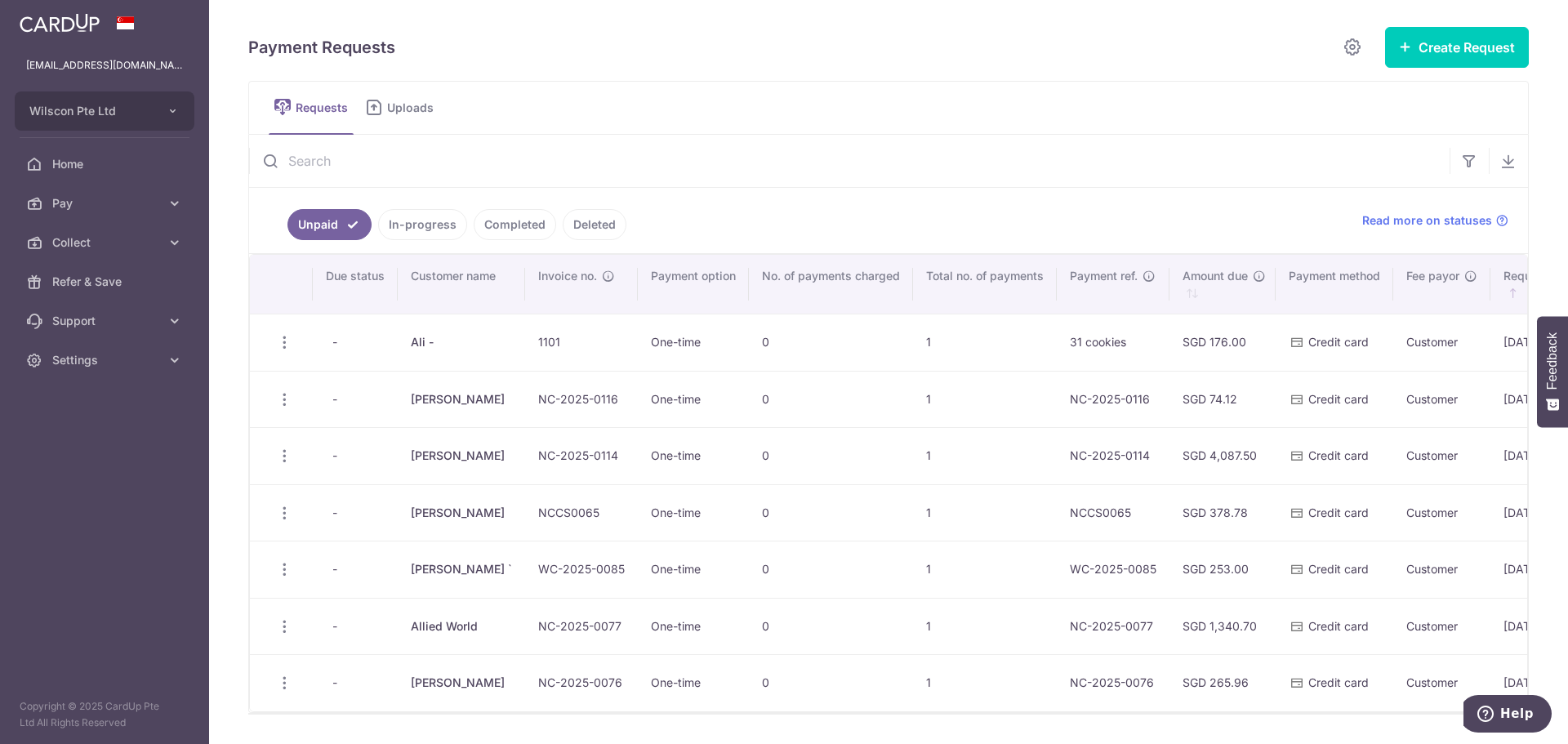
click at [435, 227] on link "In-progress" at bounding box center [422, 225] width 89 height 31
click at [434, 224] on link "In-progress" at bounding box center [422, 225] width 89 height 31
